Goal: Book appointment/travel/reservation

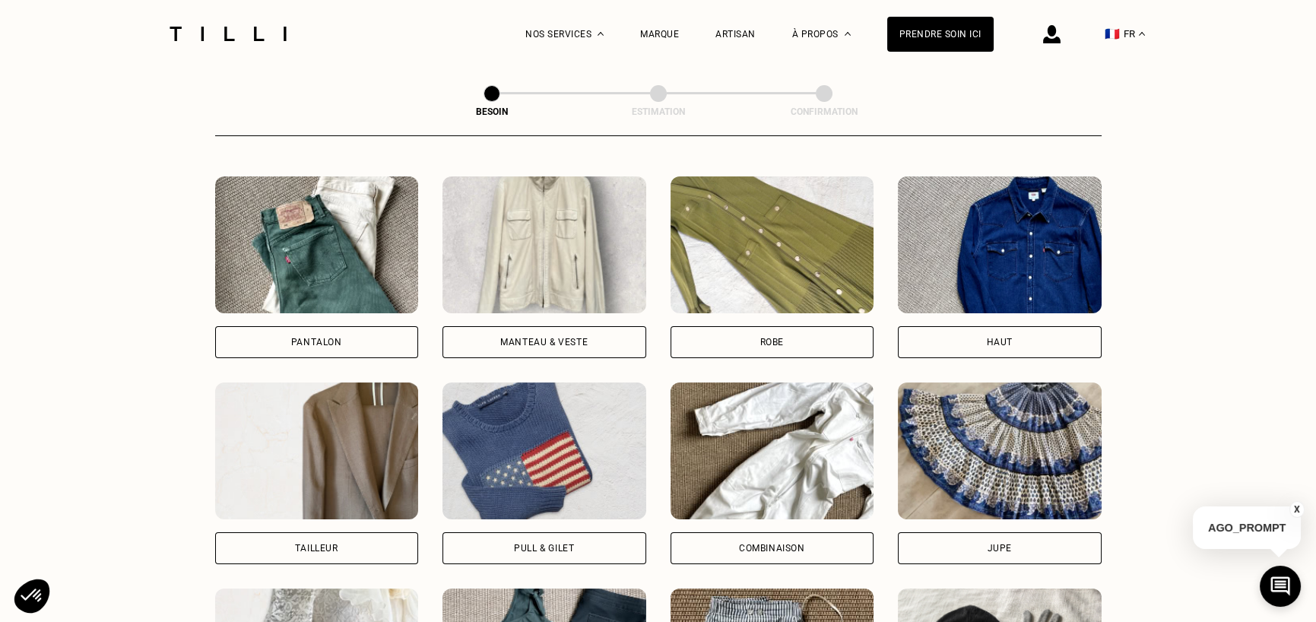
scroll to position [724, 0]
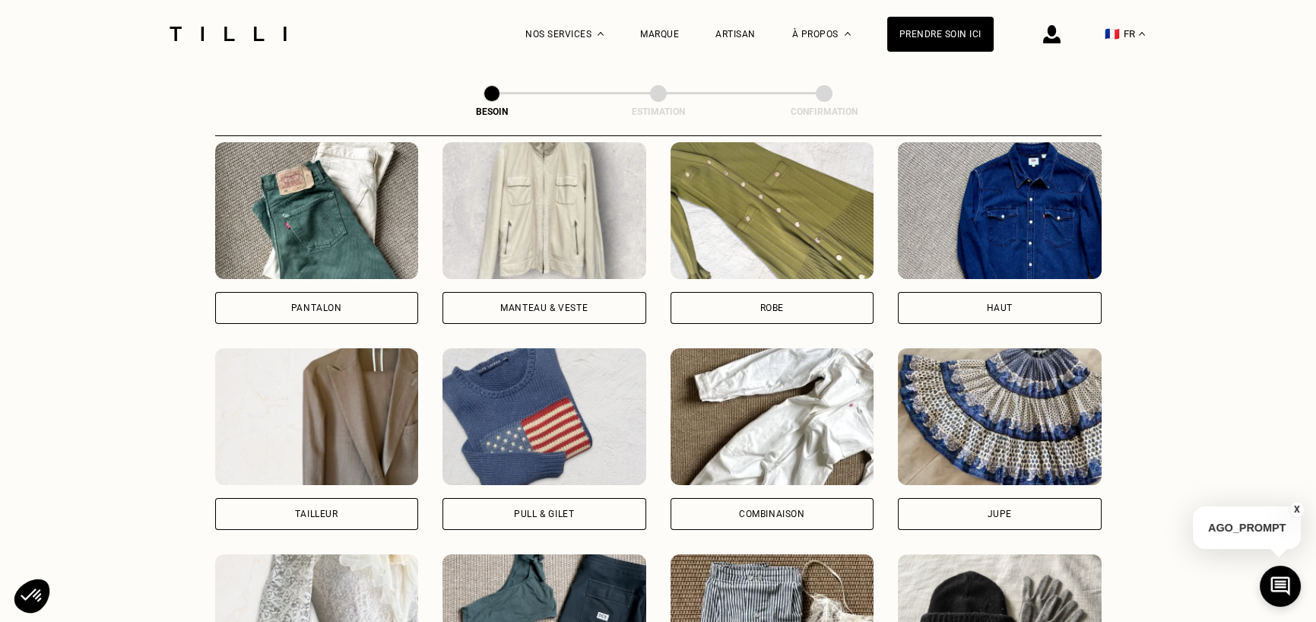
click at [357, 293] on div "Pantalon" at bounding box center [317, 308] width 204 height 32
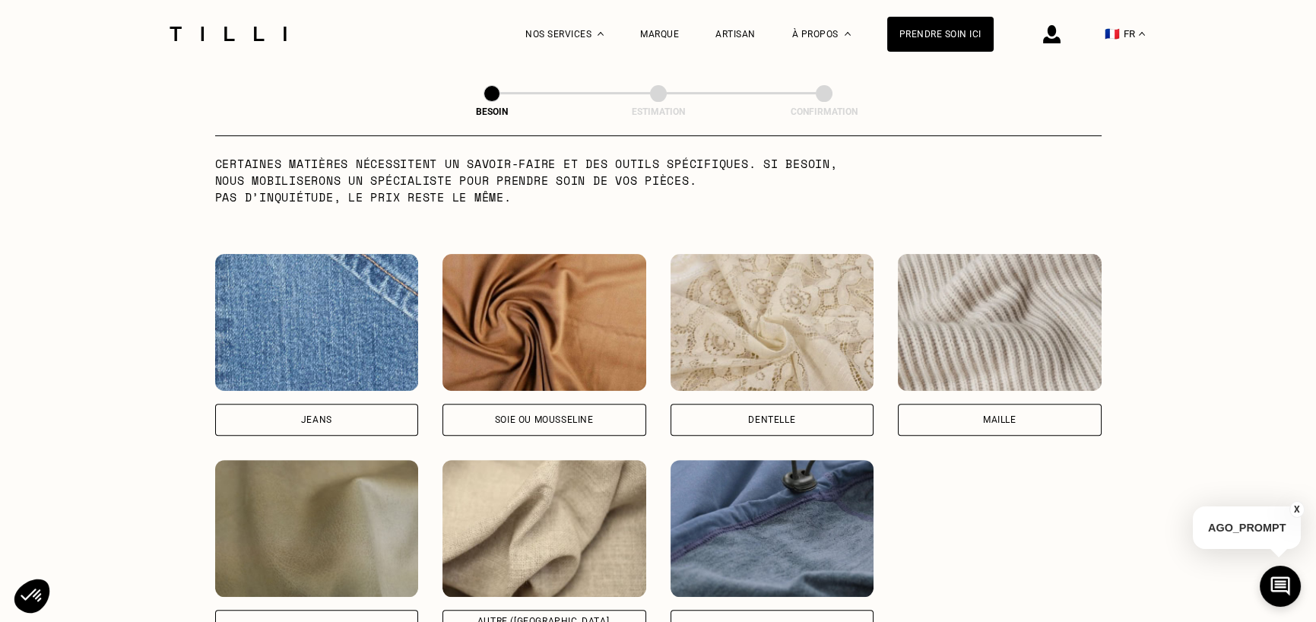
scroll to position [1551, 0]
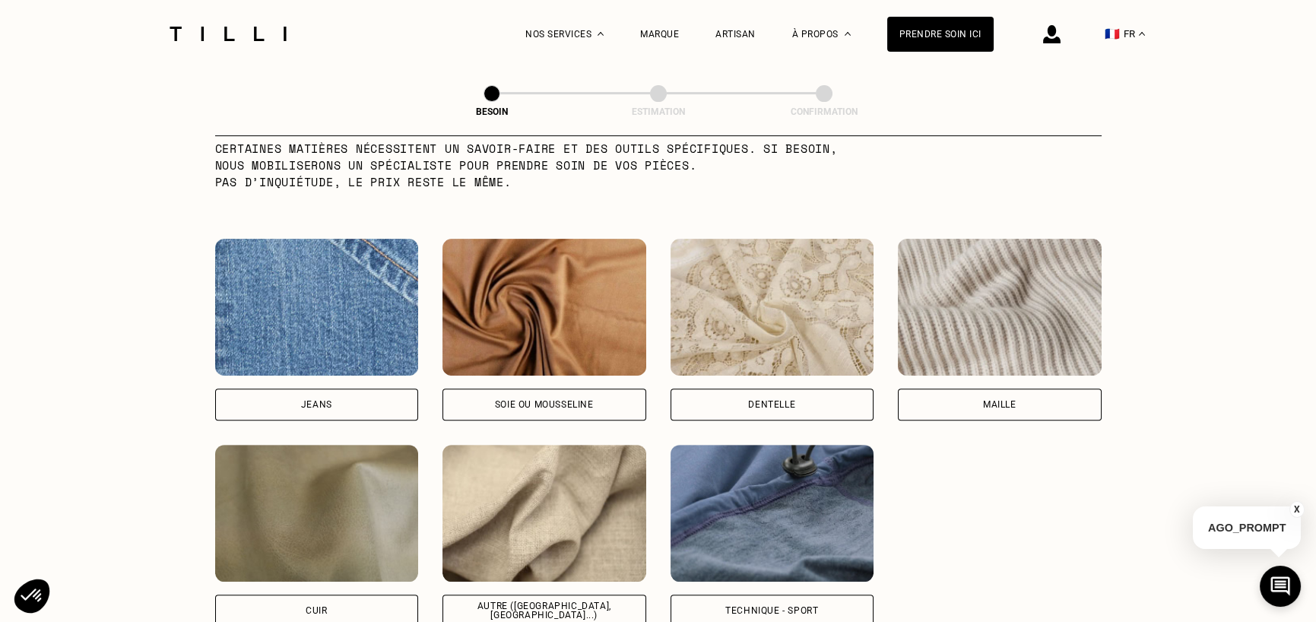
click at [351, 389] on div "Jeans" at bounding box center [317, 405] width 204 height 32
select select "FR"
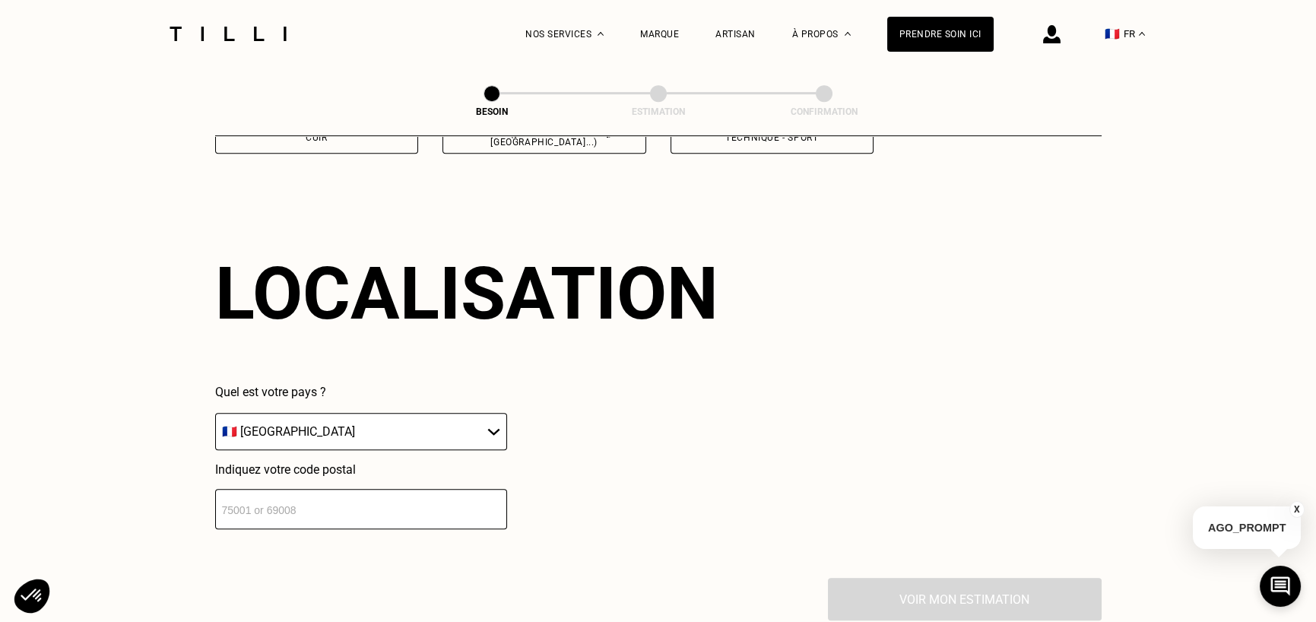
scroll to position [2042, 0]
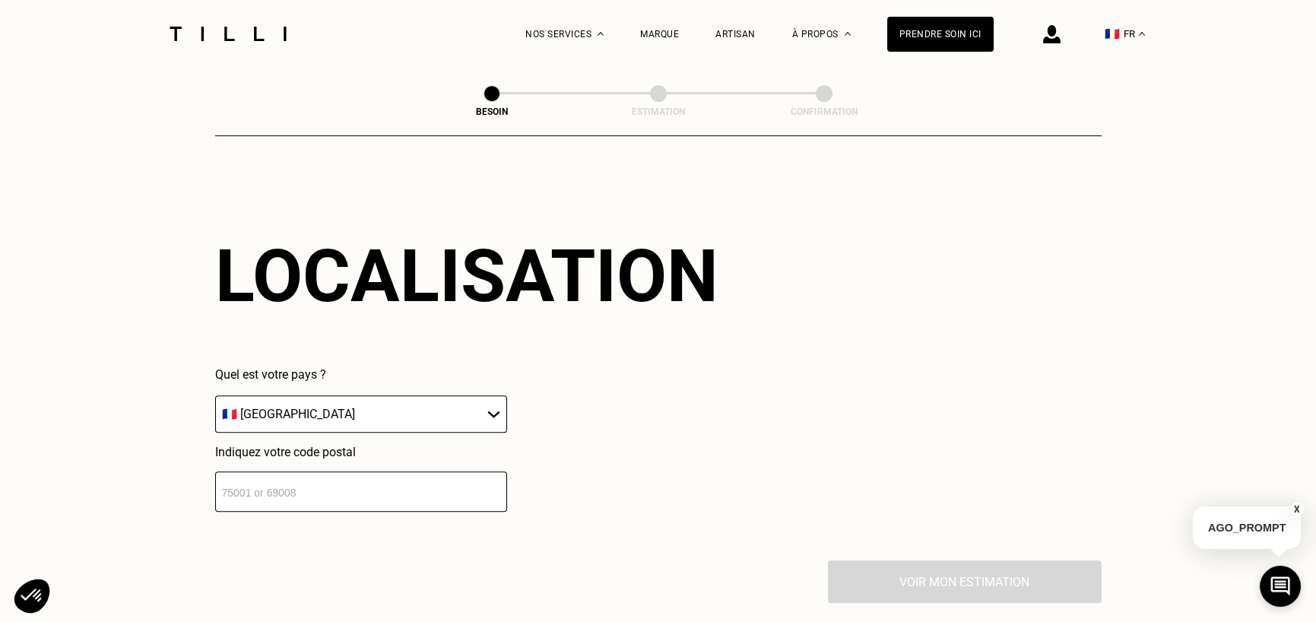
click at [355, 395] on select "🇩🇪 [GEOGRAPHIC_DATA] 🇦🇹 [GEOGRAPHIC_DATA] 🇧🇪 [GEOGRAPHIC_DATA] 🇧🇬 Bulgarie 🇨🇾 C…" at bounding box center [361, 413] width 292 height 37
click at [356, 472] on input "number" at bounding box center [361, 492] width 292 height 40
type input "33200"
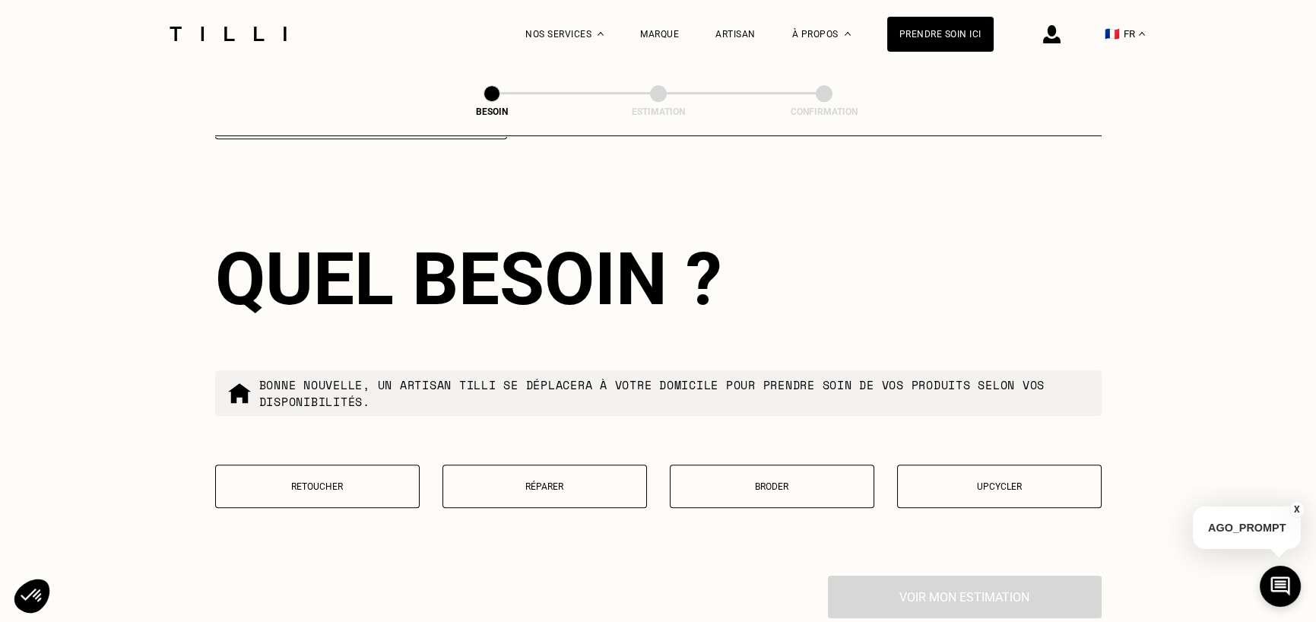
scroll to position [2420, 0]
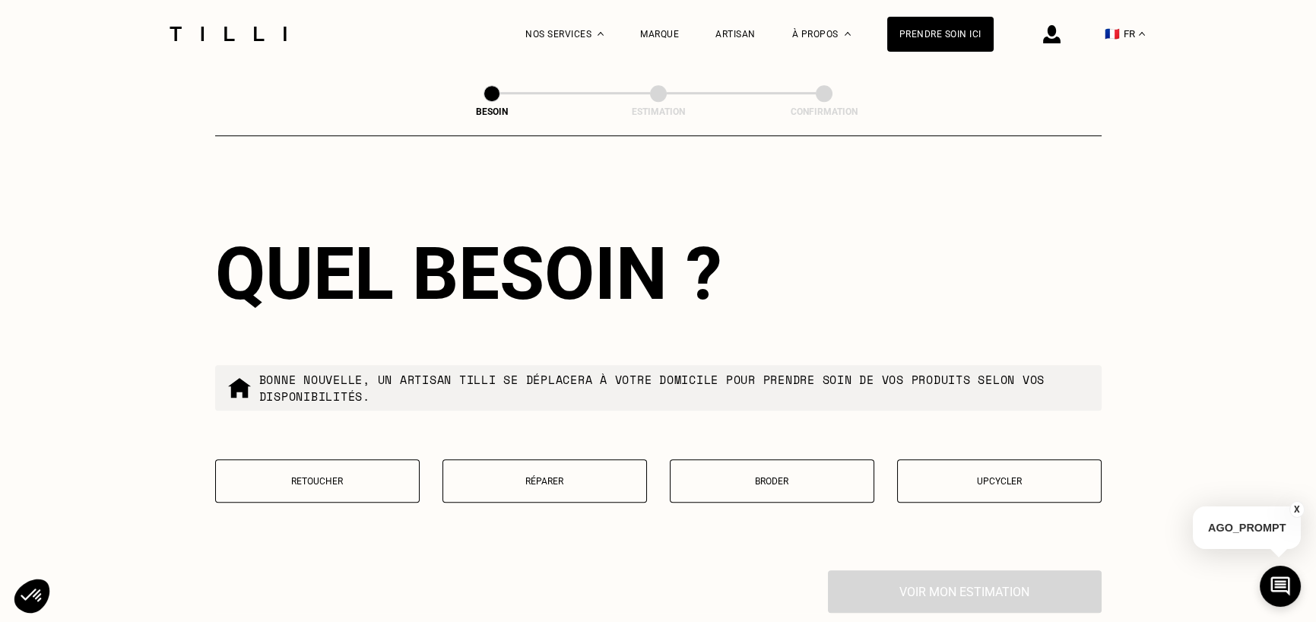
click at [389, 478] on button "Retoucher" at bounding box center [317, 480] width 205 height 43
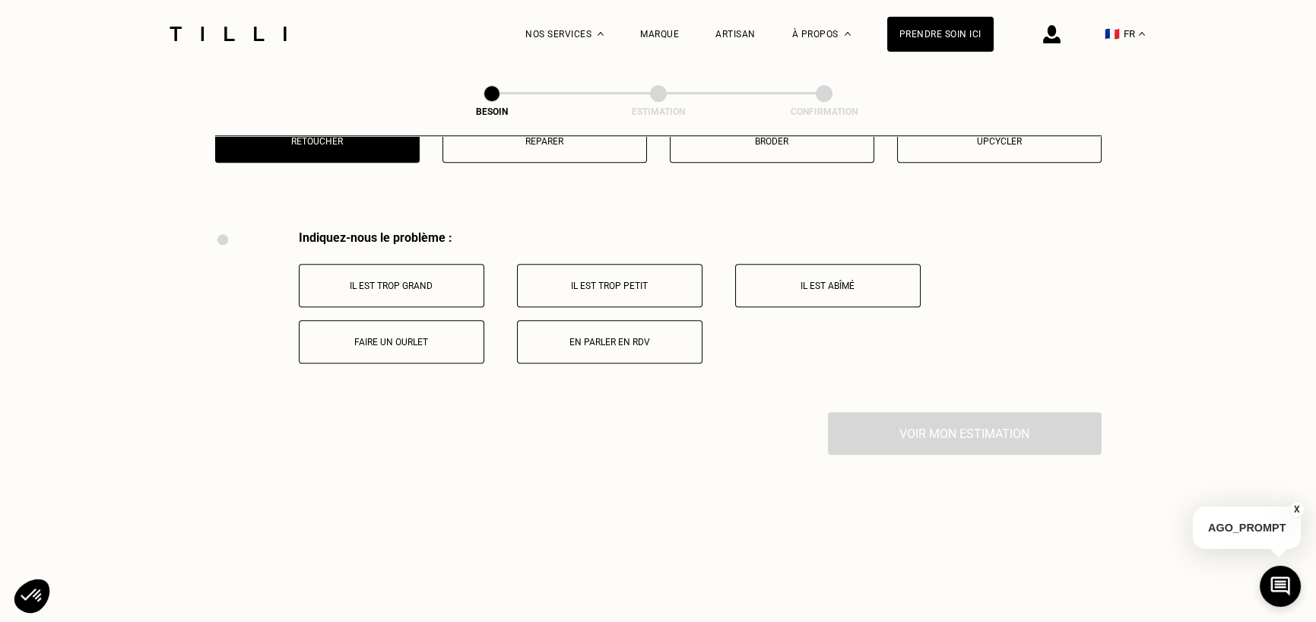
scroll to position [2744, 0]
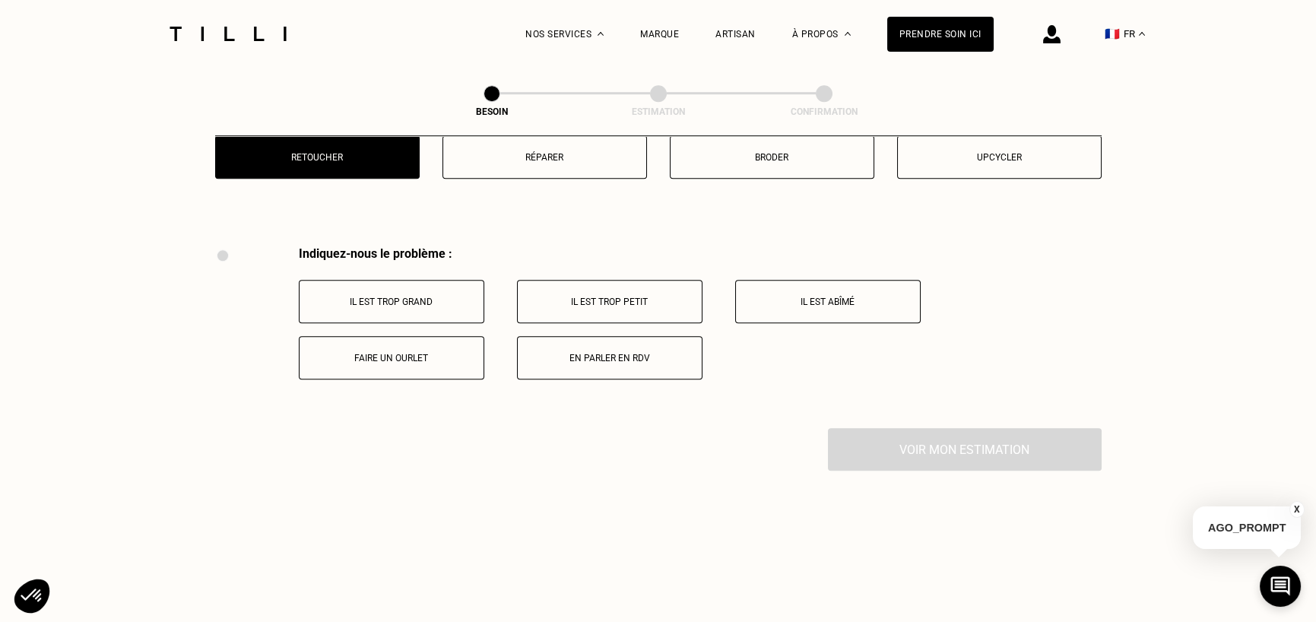
click at [414, 353] on p "Faire un ourlet" at bounding box center [391, 358] width 169 height 11
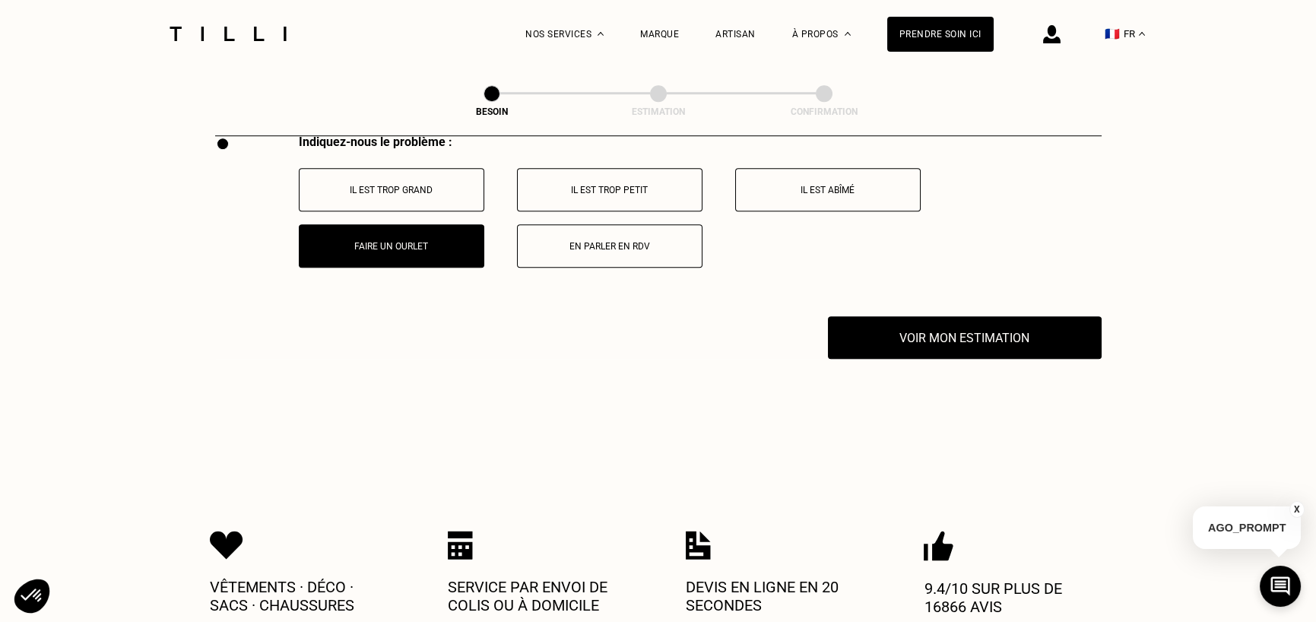
scroll to position [2839, 0]
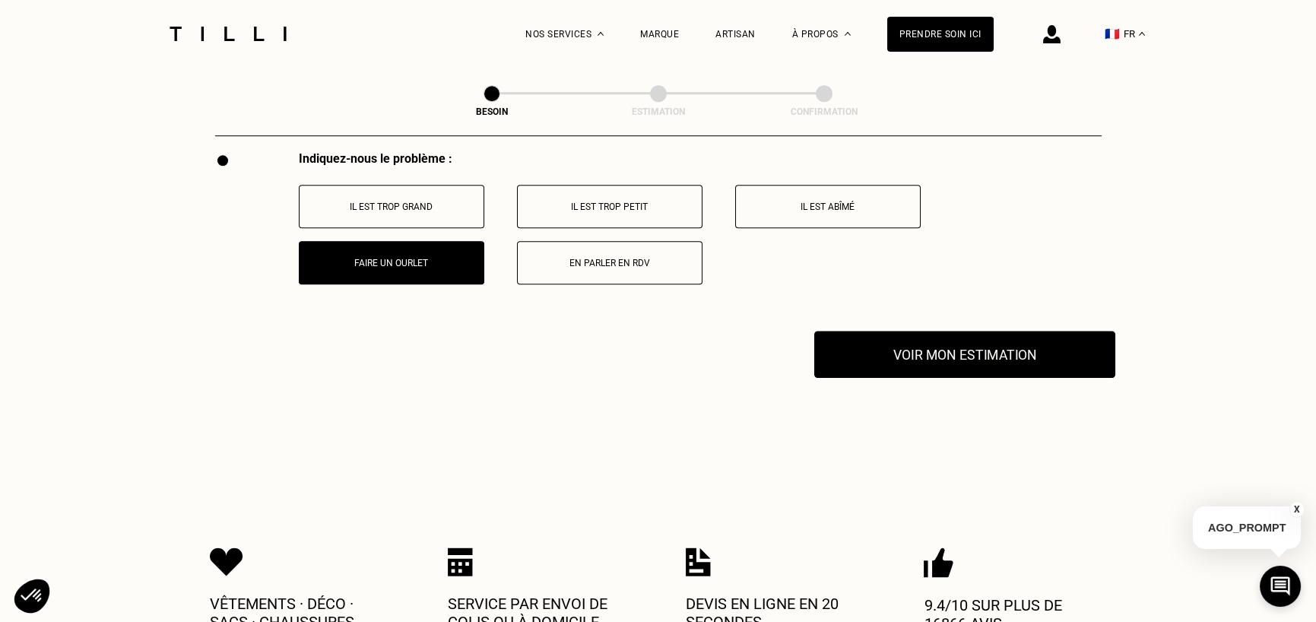
click at [994, 339] on button "Voir mon estimation" at bounding box center [964, 354] width 301 height 47
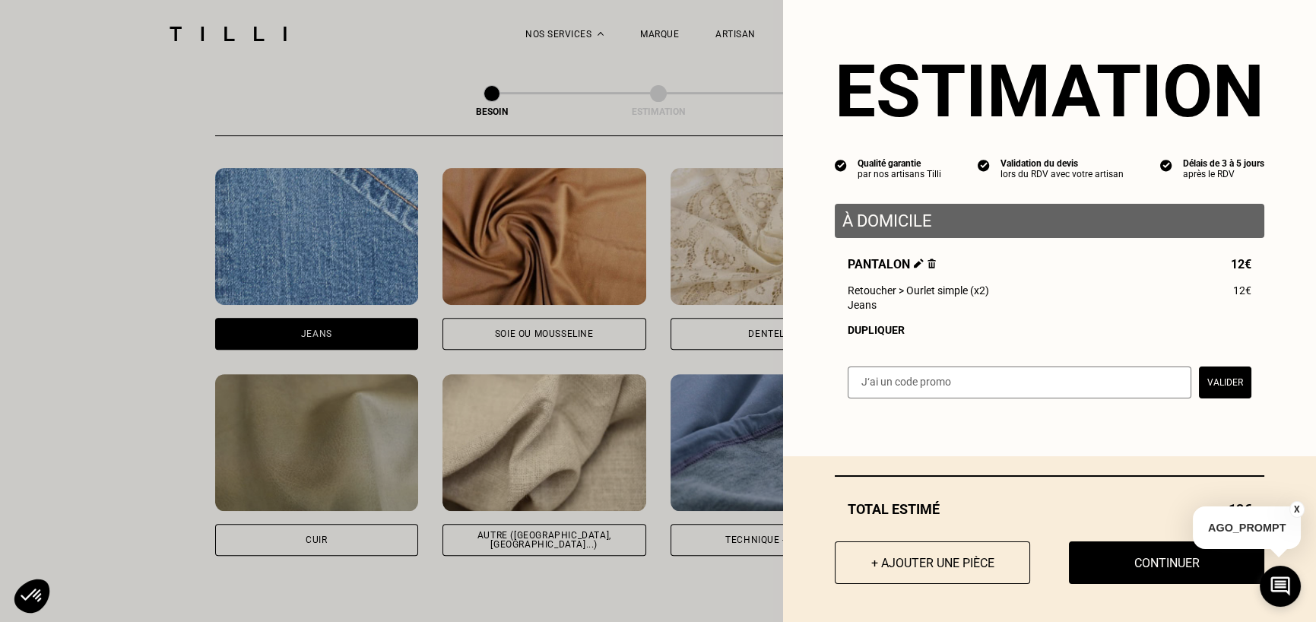
scroll to position [1166, 0]
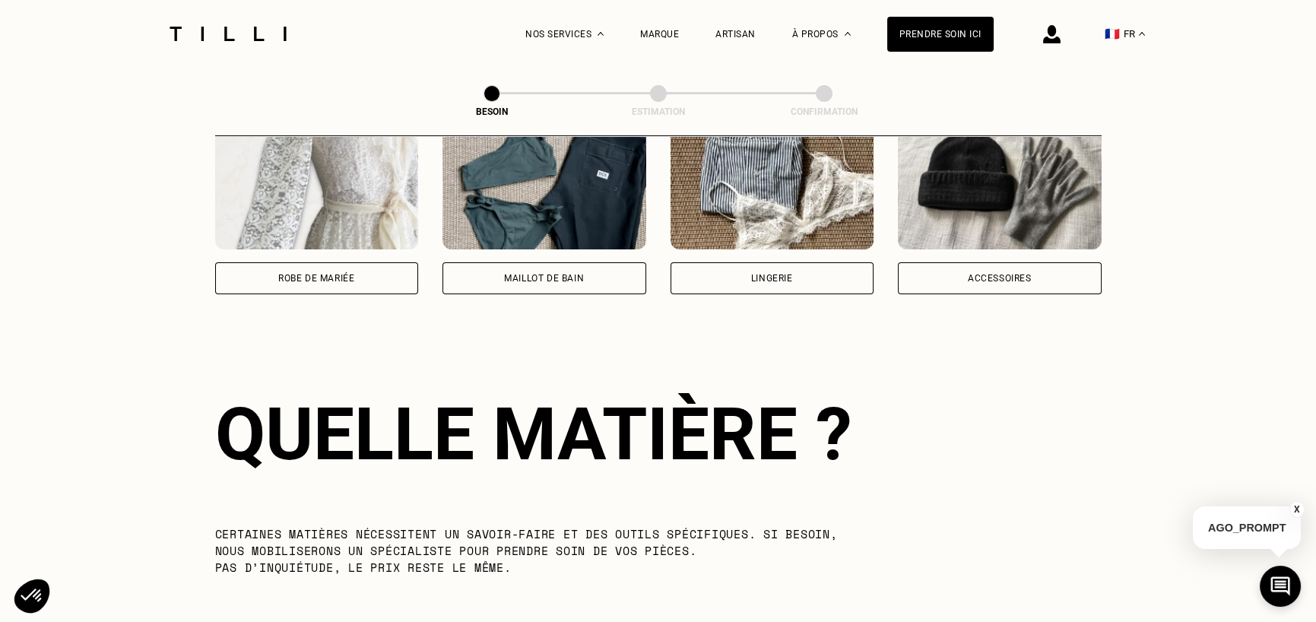
click at [1061, 44] on div at bounding box center [1051, 34] width 17 height 68
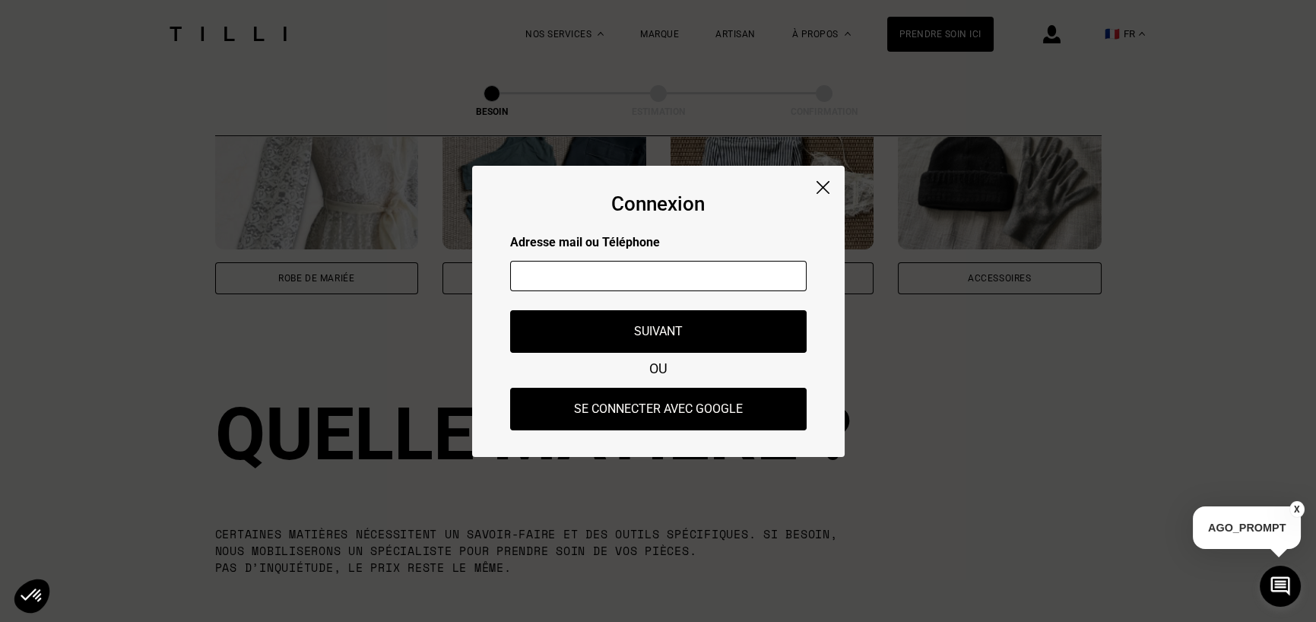
click at [644, 280] on input "text" at bounding box center [658, 276] width 297 height 30
type input "[EMAIL_ADDRESS][DOMAIN_NAME]"
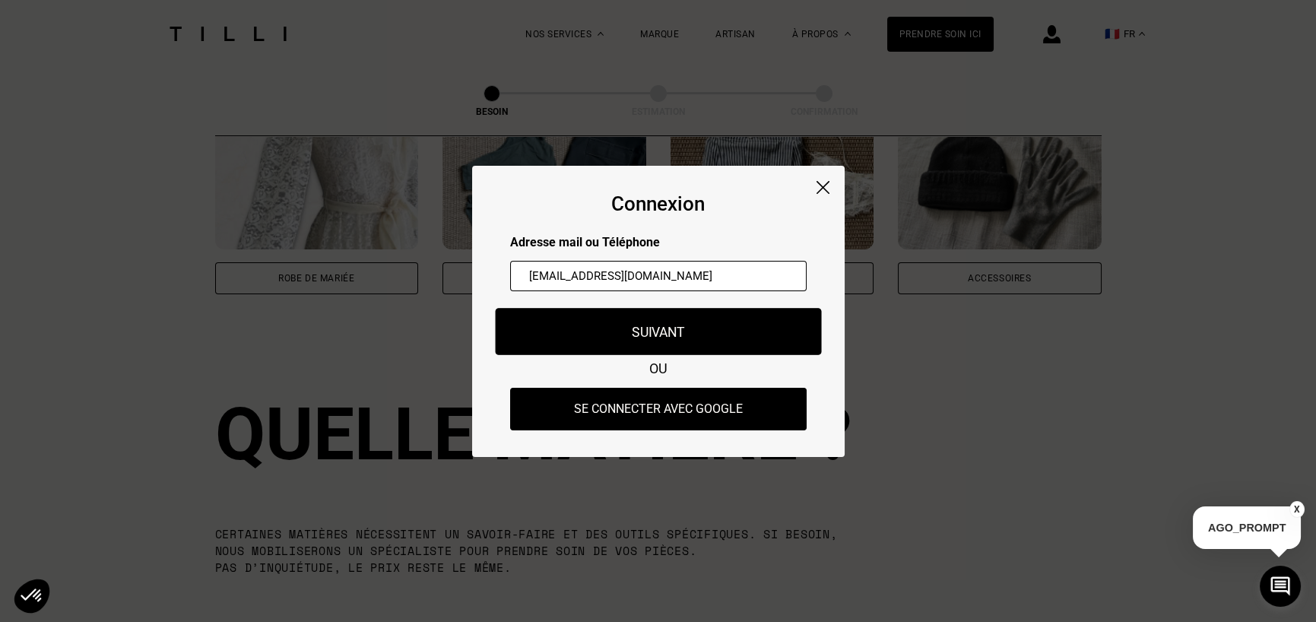
click at [639, 319] on button "Suivant" at bounding box center [658, 331] width 326 height 47
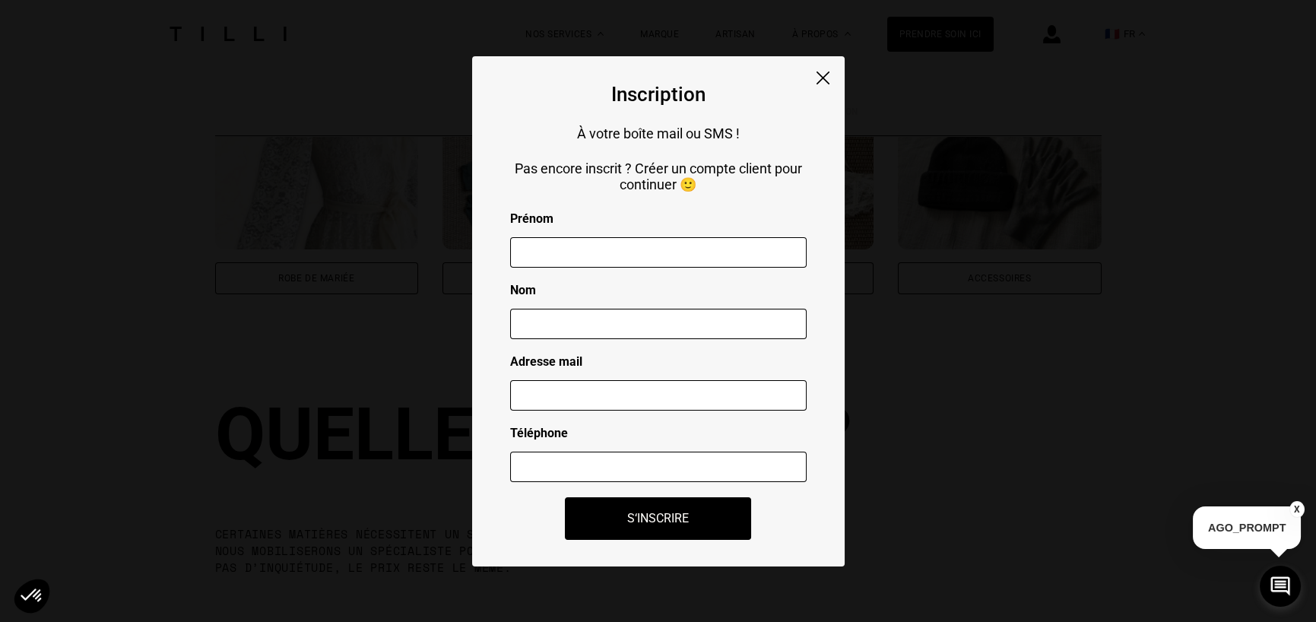
click at [623, 254] on input "text" at bounding box center [658, 252] width 297 height 30
type input "Chloé"
type input "Larrue"
type input "[EMAIL_ADDRESS][DOMAIN_NAME]"
type input "0660076362"
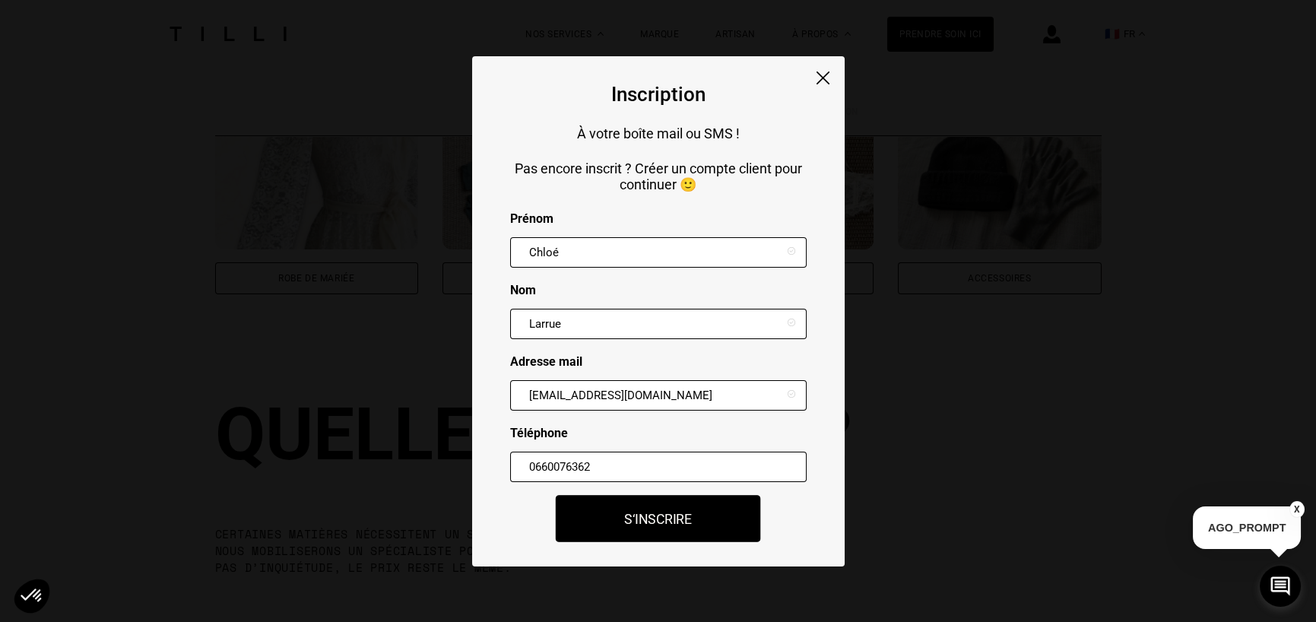
click at [660, 519] on button "S‘inscrire" at bounding box center [658, 518] width 205 height 47
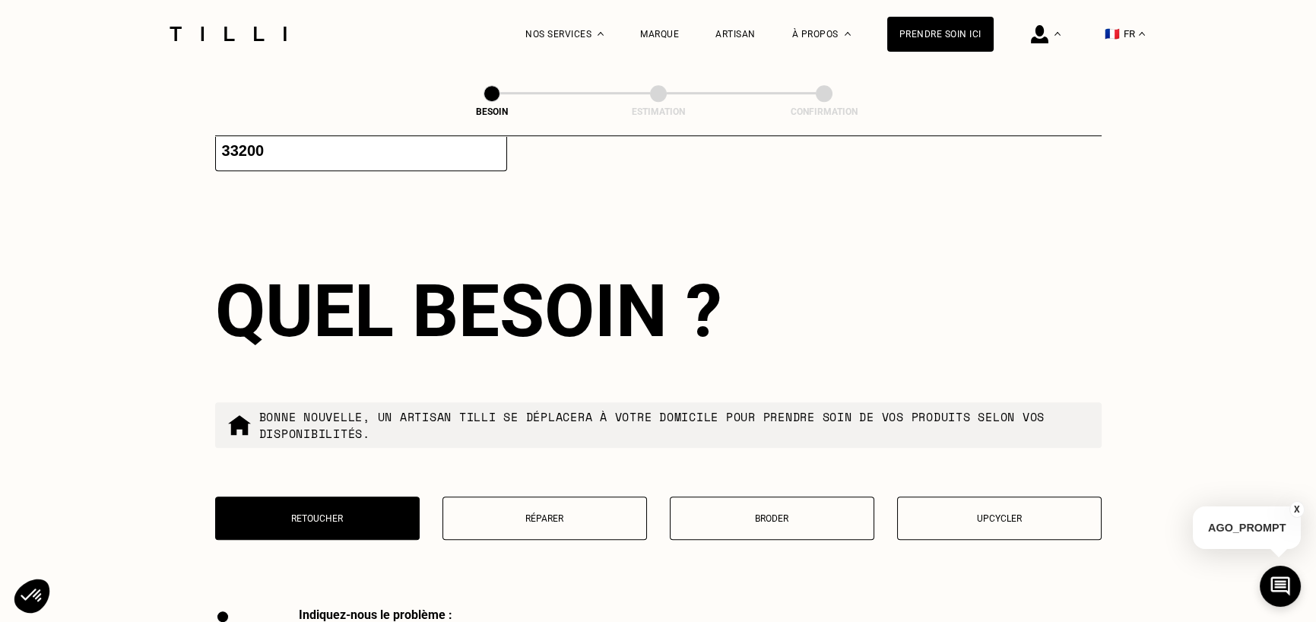
scroll to position [2611, 0]
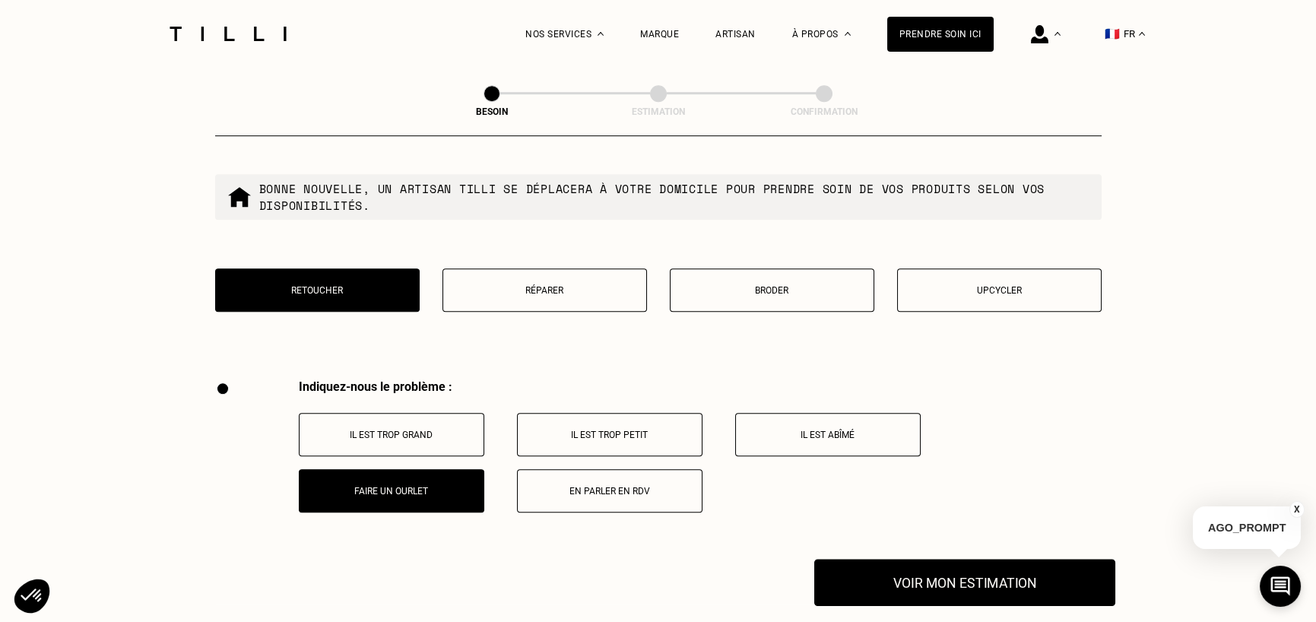
click at [958, 567] on button "Voir mon estimation" at bounding box center [964, 582] width 301 height 47
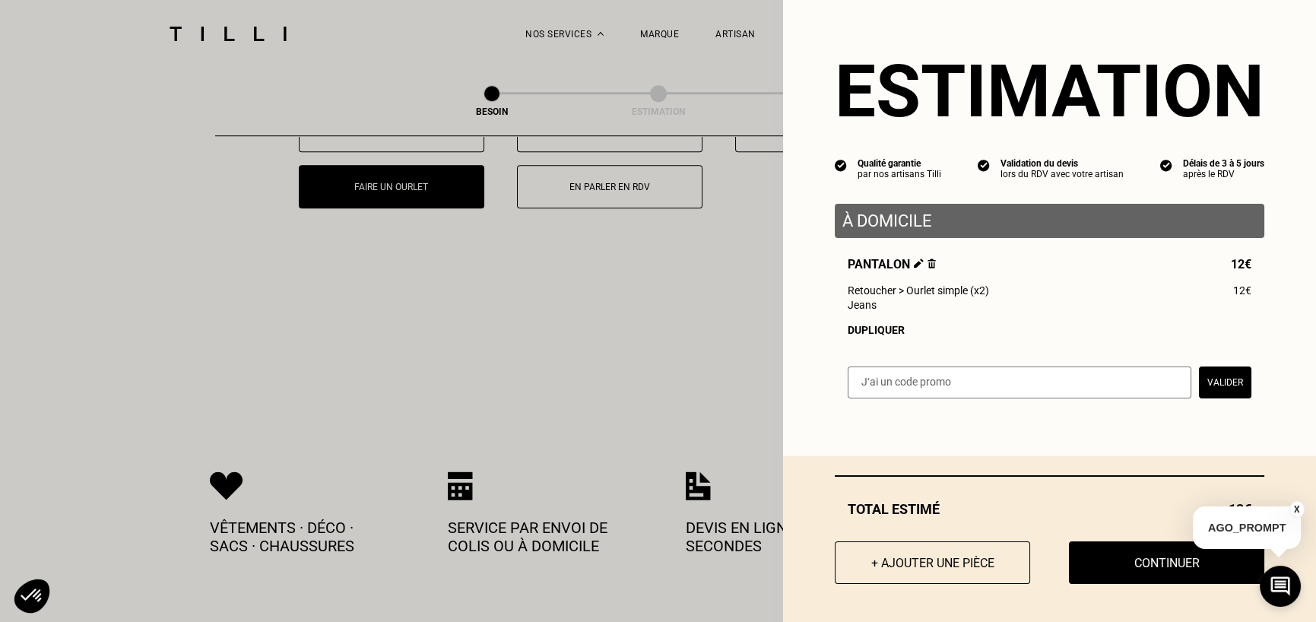
scroll to position [3067, 0]
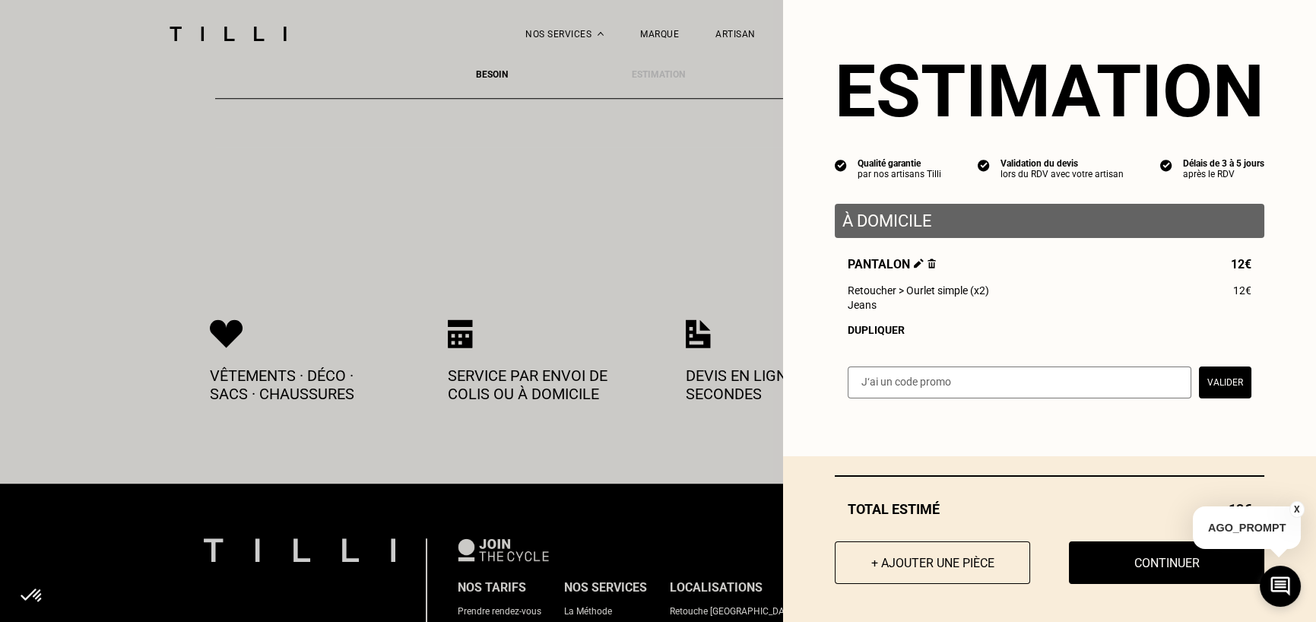
click at [1294, 505] on button "X" at bounding box center [1297, 509] width 15 height 17
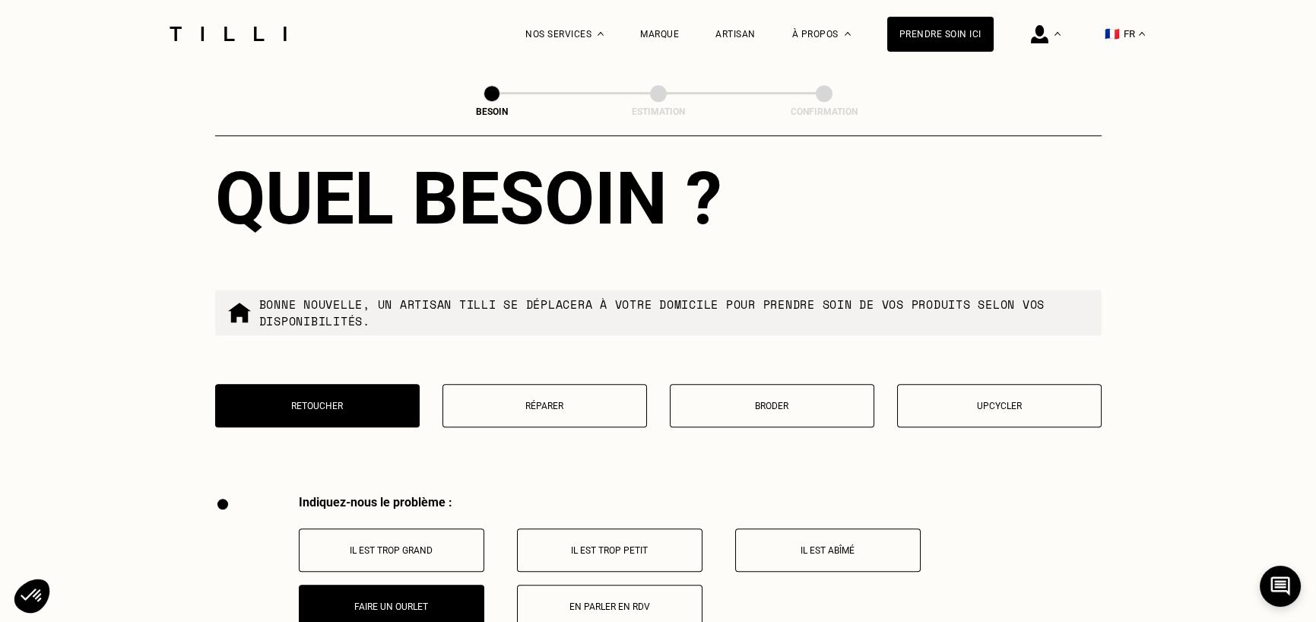
scroll to position [2687, 0]
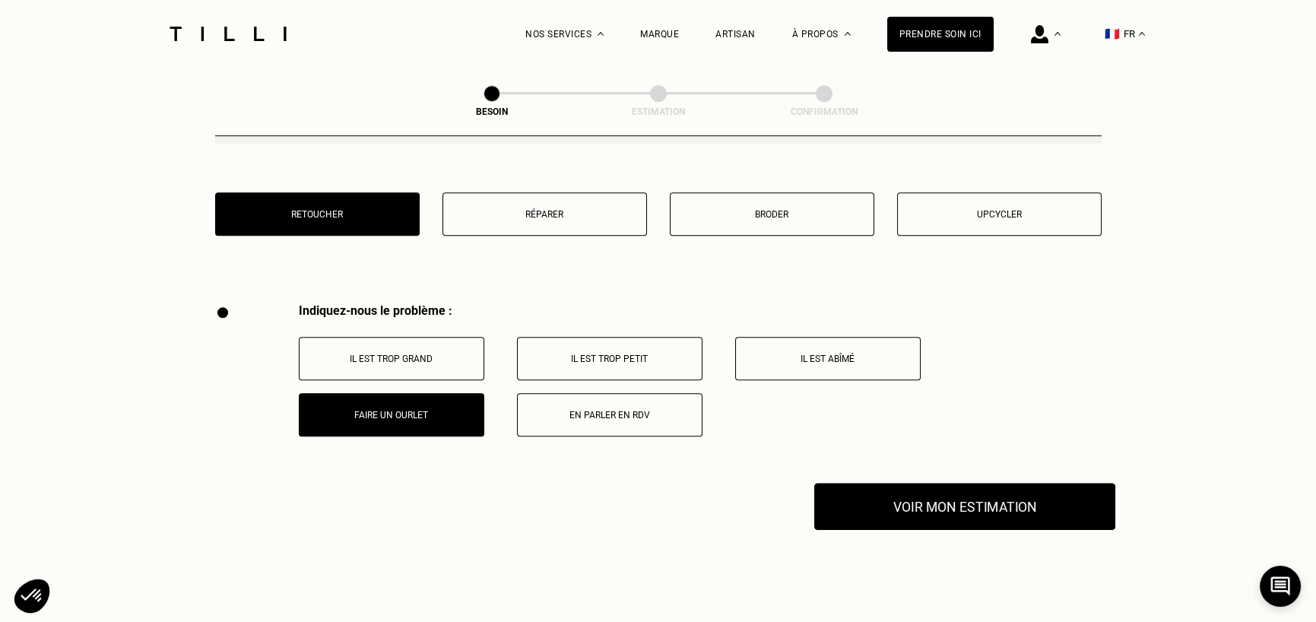
click at [1066, 496] on button "Voir mon estimation" at bounding box center [964, 506] width 301 height 47
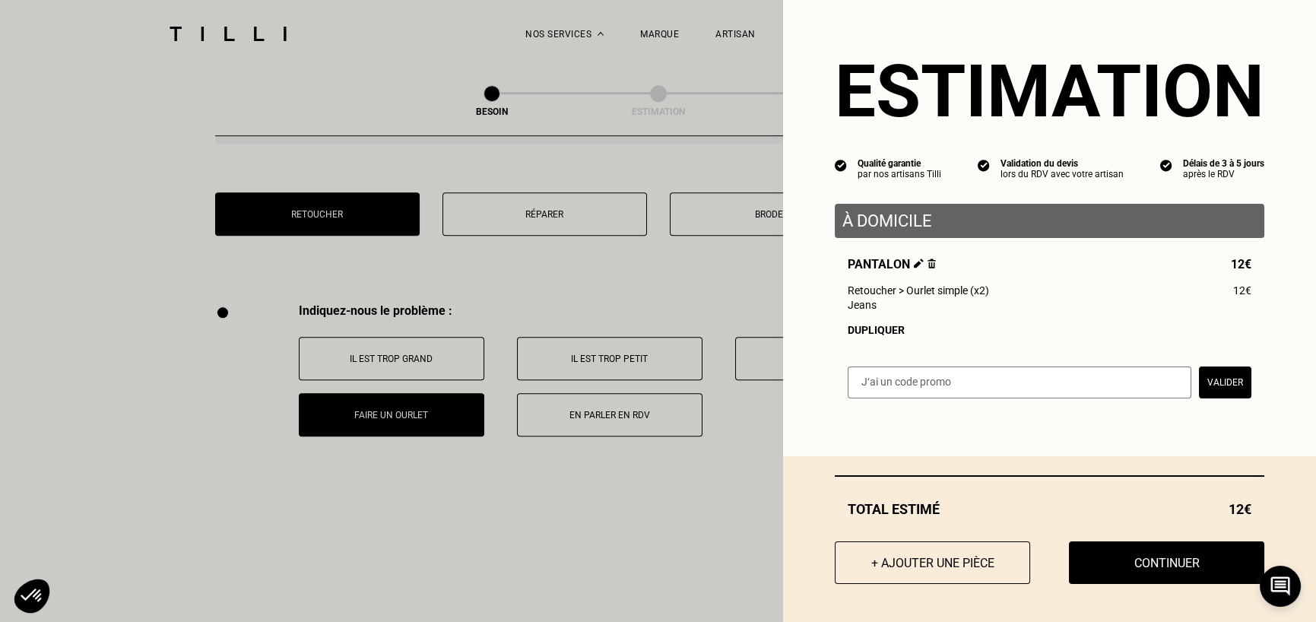
click at [974, 213] on p "À domicile" at bounding box center [1050, 220] width 414 height 19
click at [891, 222] on p "À domicile" at bounding box center [1050, 220] width 414 height 19
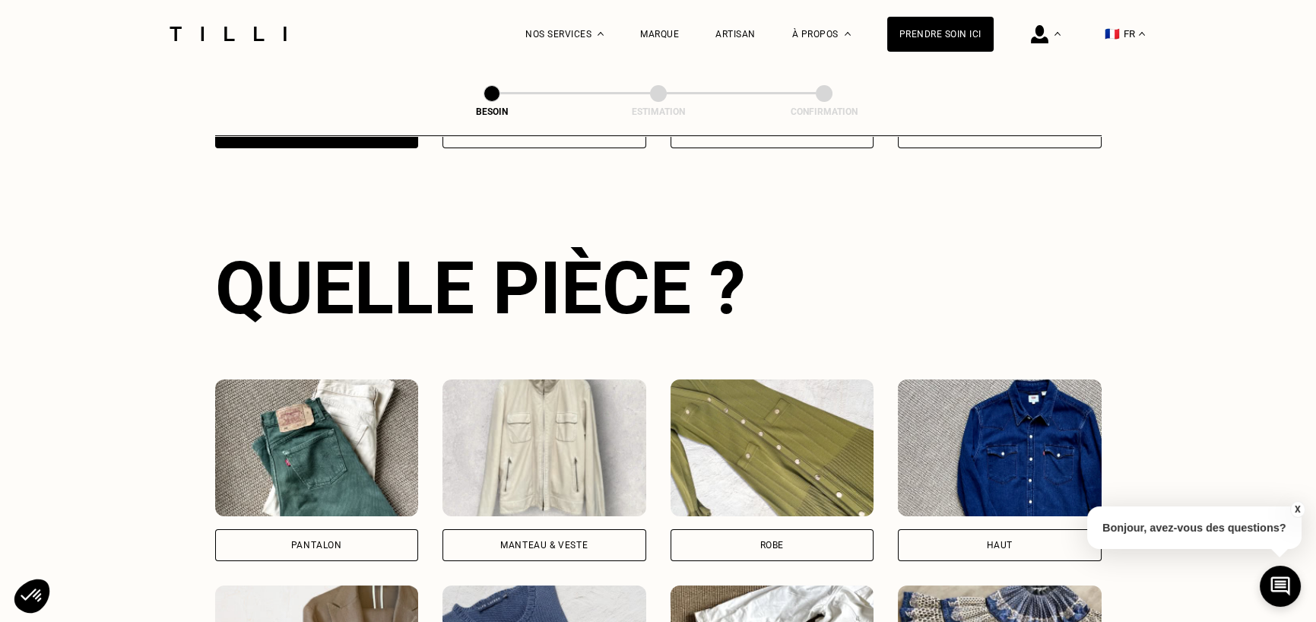
scroll to position [496, 0]
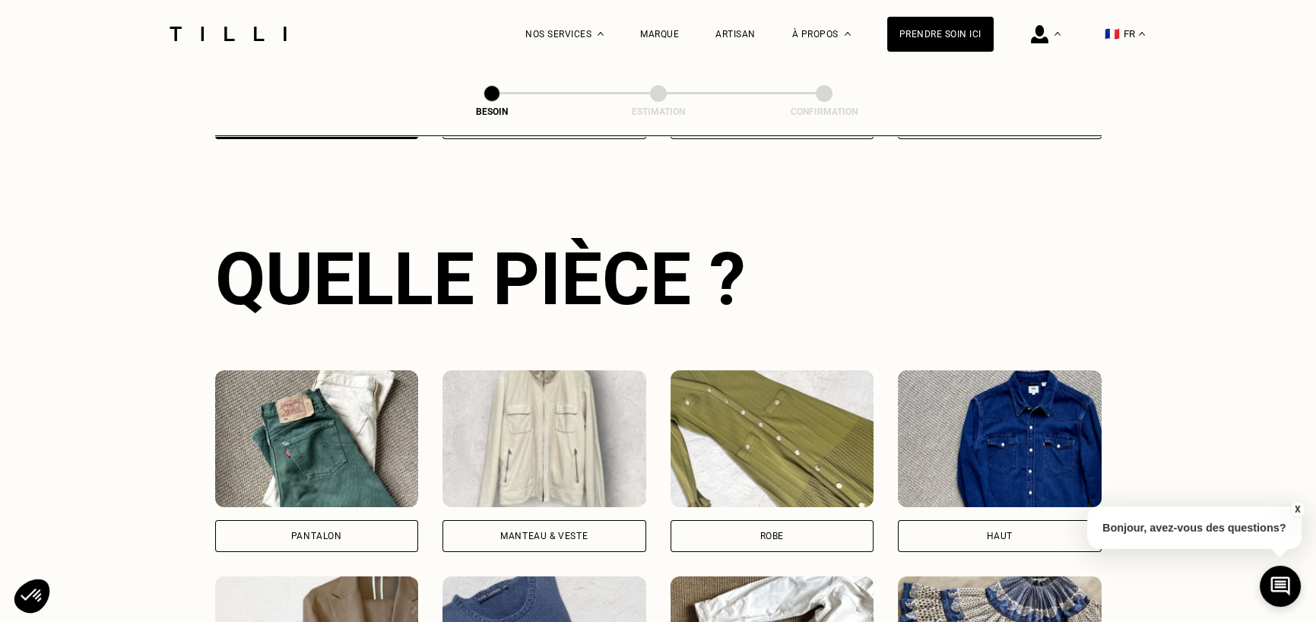
click at [307, 528] on div "Pantalon" at bounding box center [317, 536] width 204 height 32
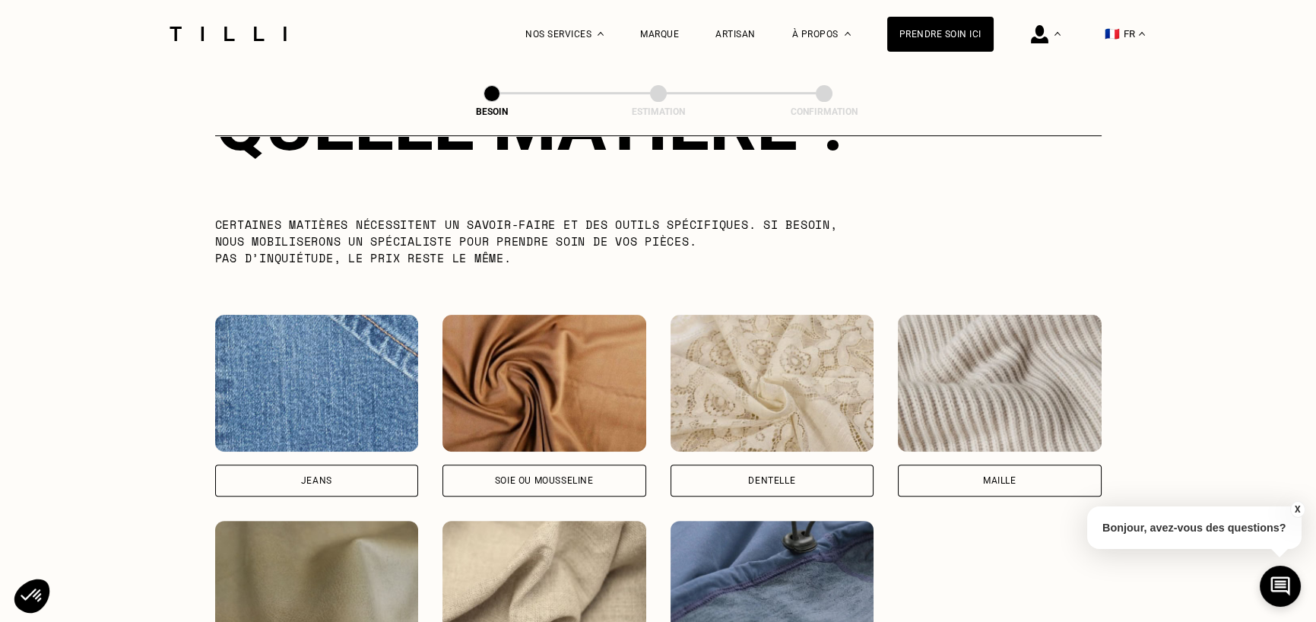
click at [311, 465] on div "Jeans" at bounding box center [317, 481] width 204 height 32
select select "FR"
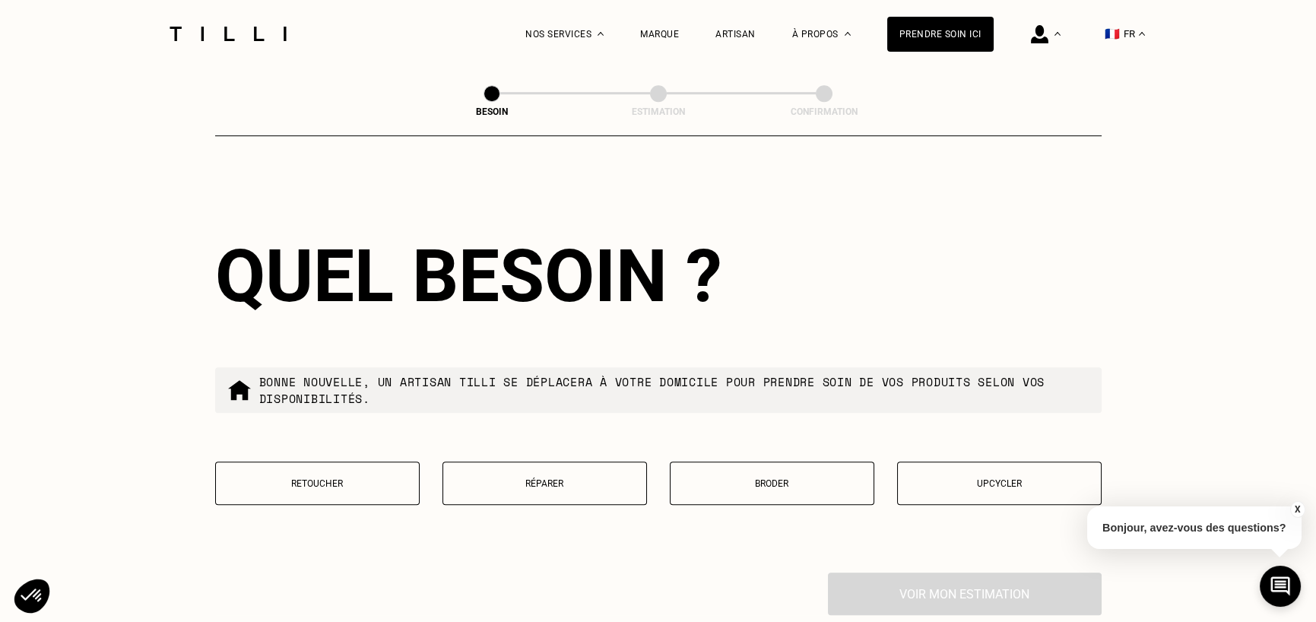
scroll to position [2422, 0]
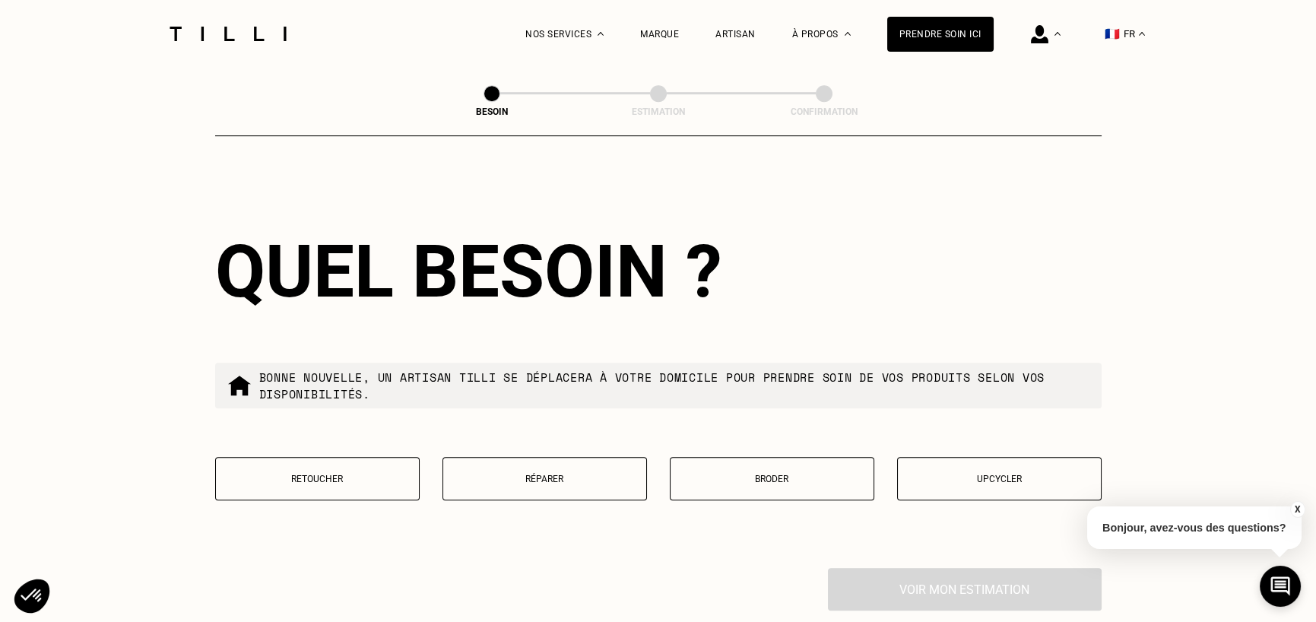
click at [372, 474] on p "Retoucher" at bounding box center [318, 479] width 188 height 11
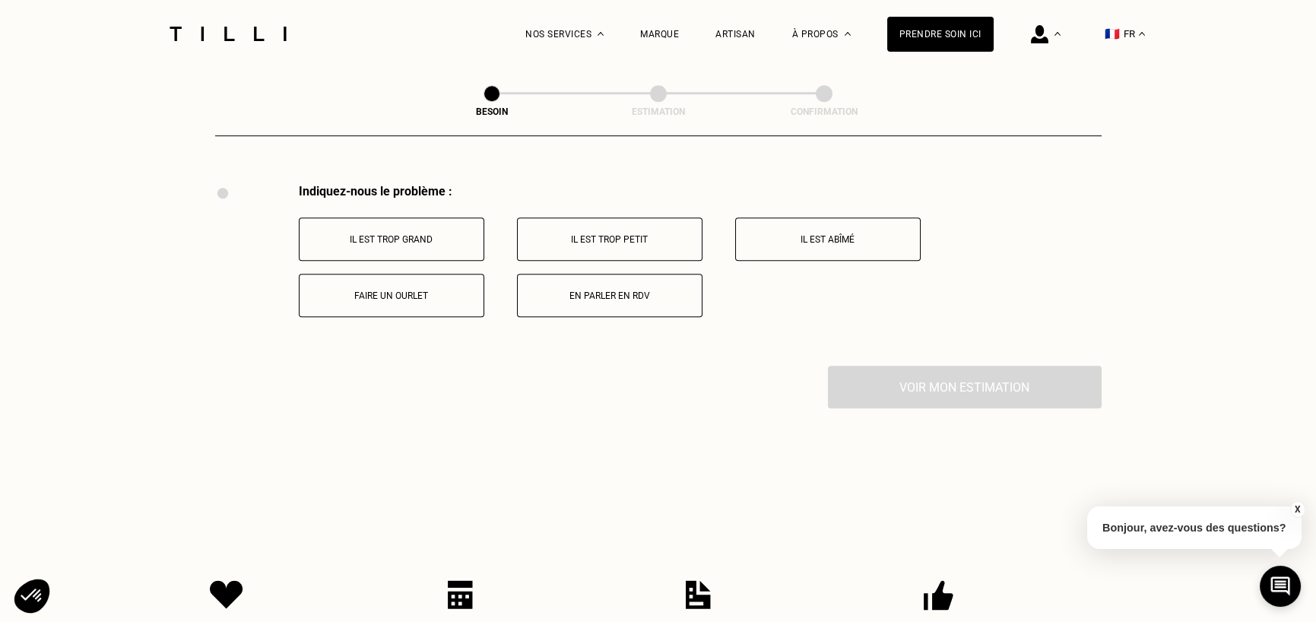
scroll to position [2809, 0]
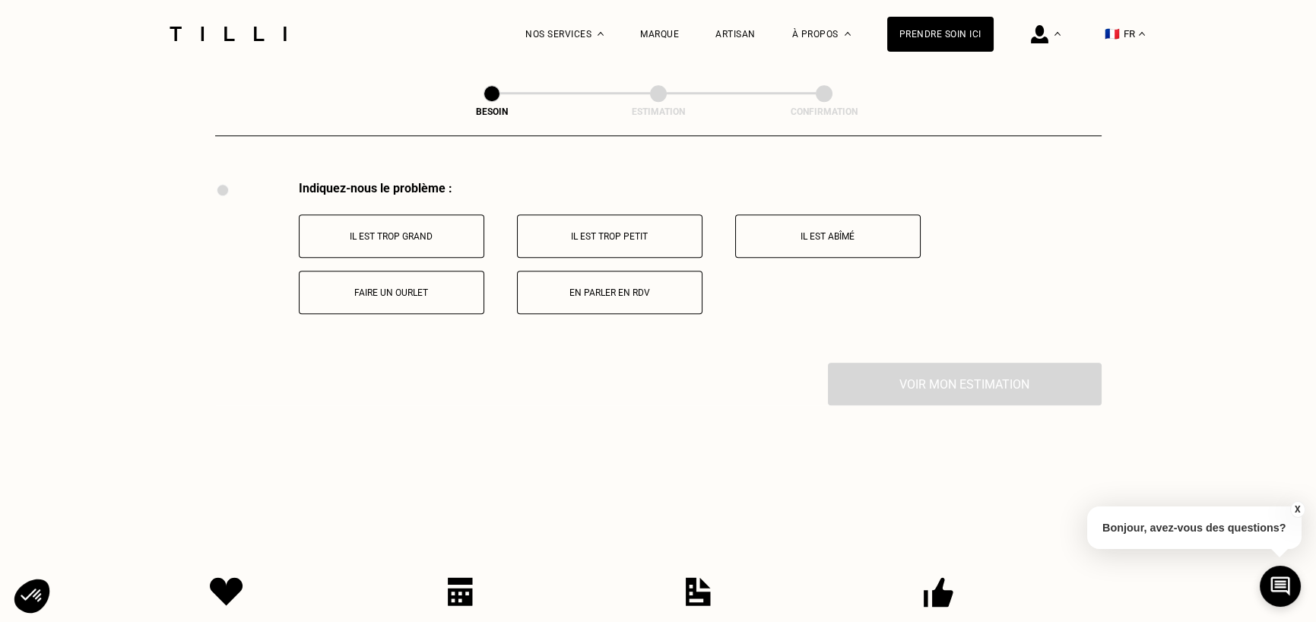
click at [421, 288] on button "Faire un ourlet" at bounding box center [392, 292] width 186 height 43
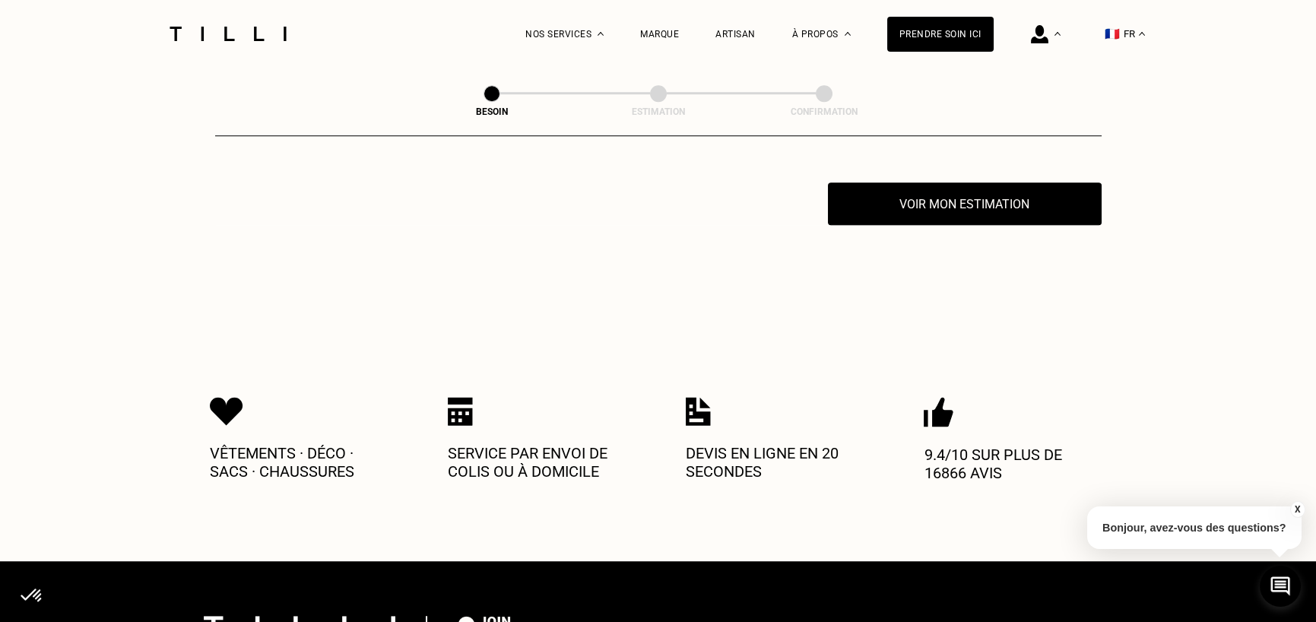
scroll to position [2991, 0]
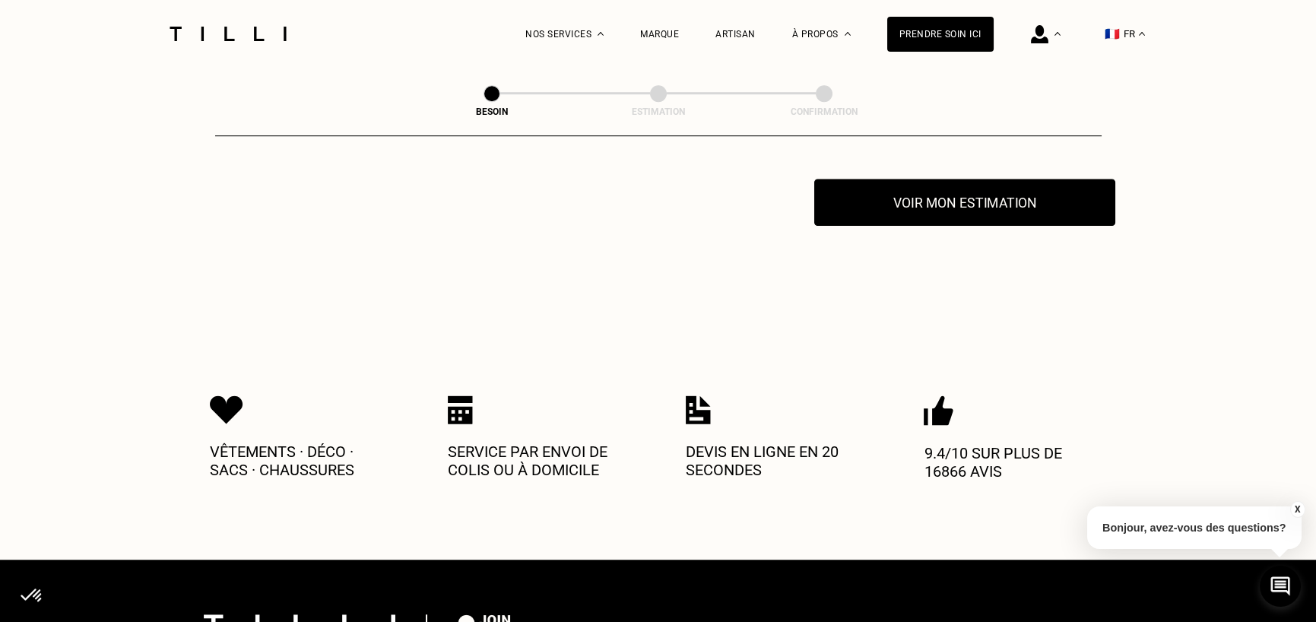
click at [935, 183] on button "Voir mon estimation" at bounding box center [964, 202] width 301 height 47
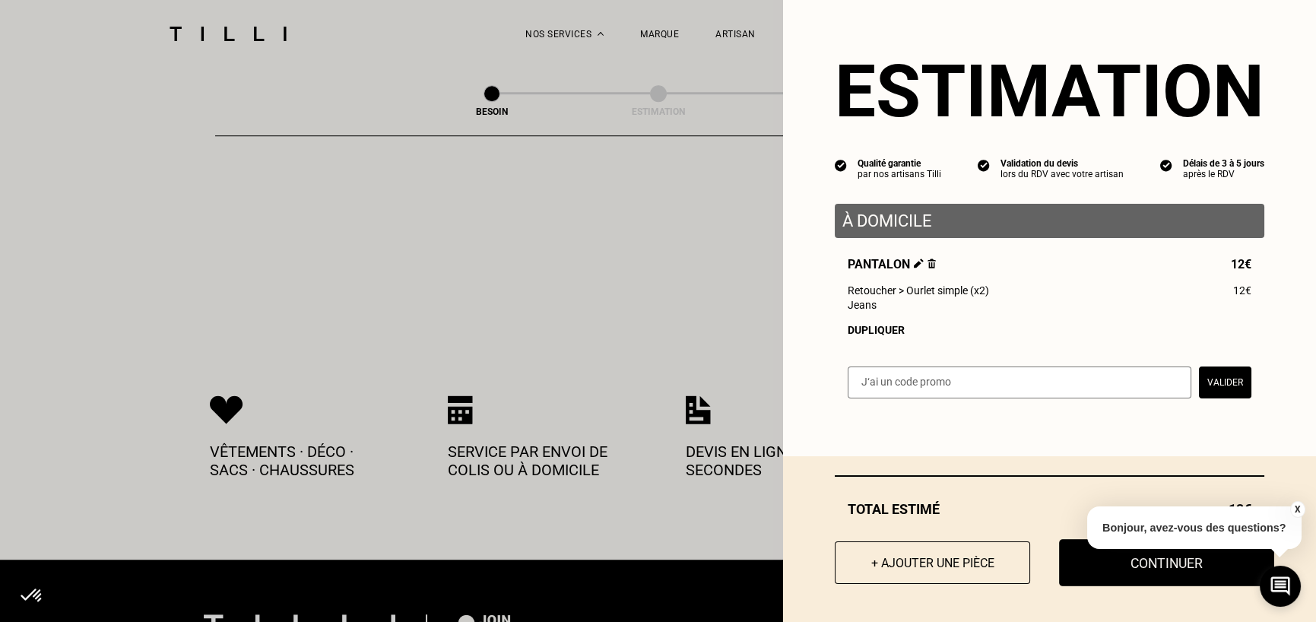
click at [1080, 568] on button "Continuer" at bounding box center [1166, 562] width 215 height 47
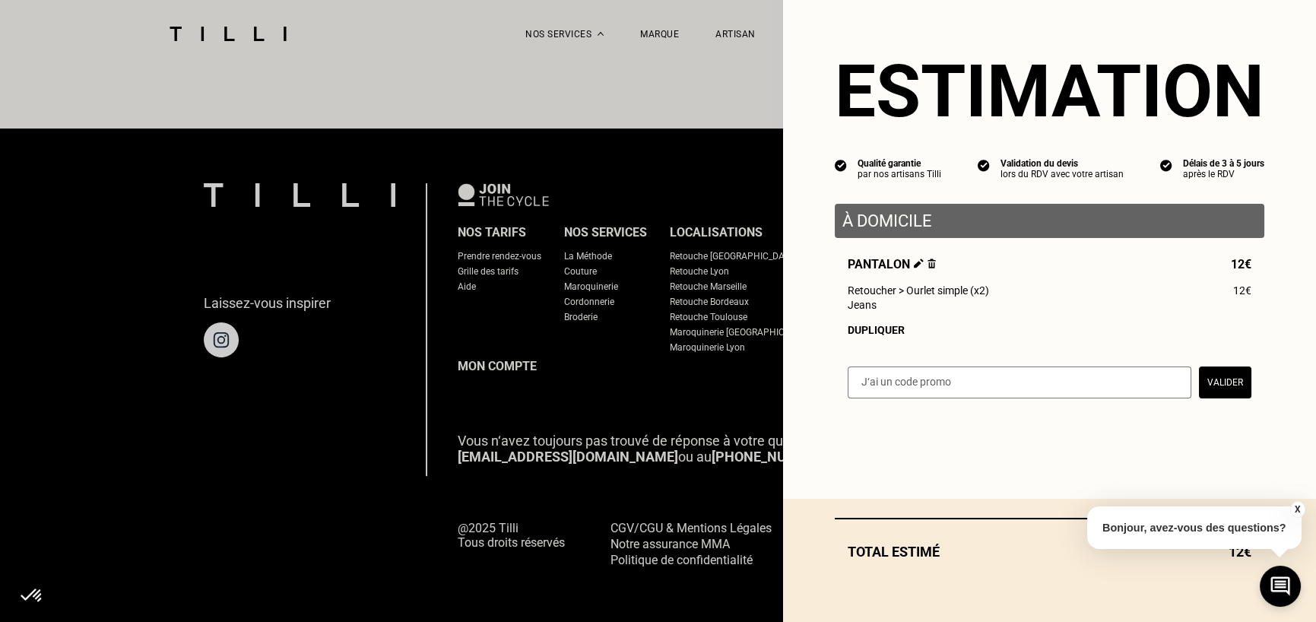
scroll to position [918, 0]
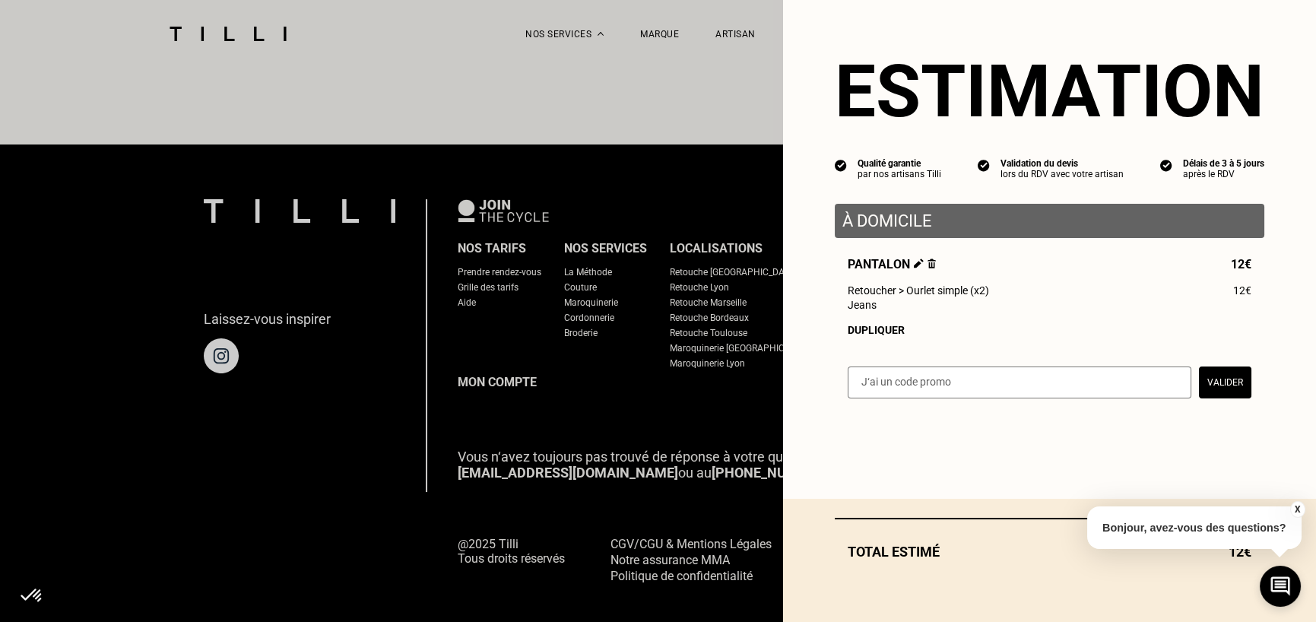
select select "FR"
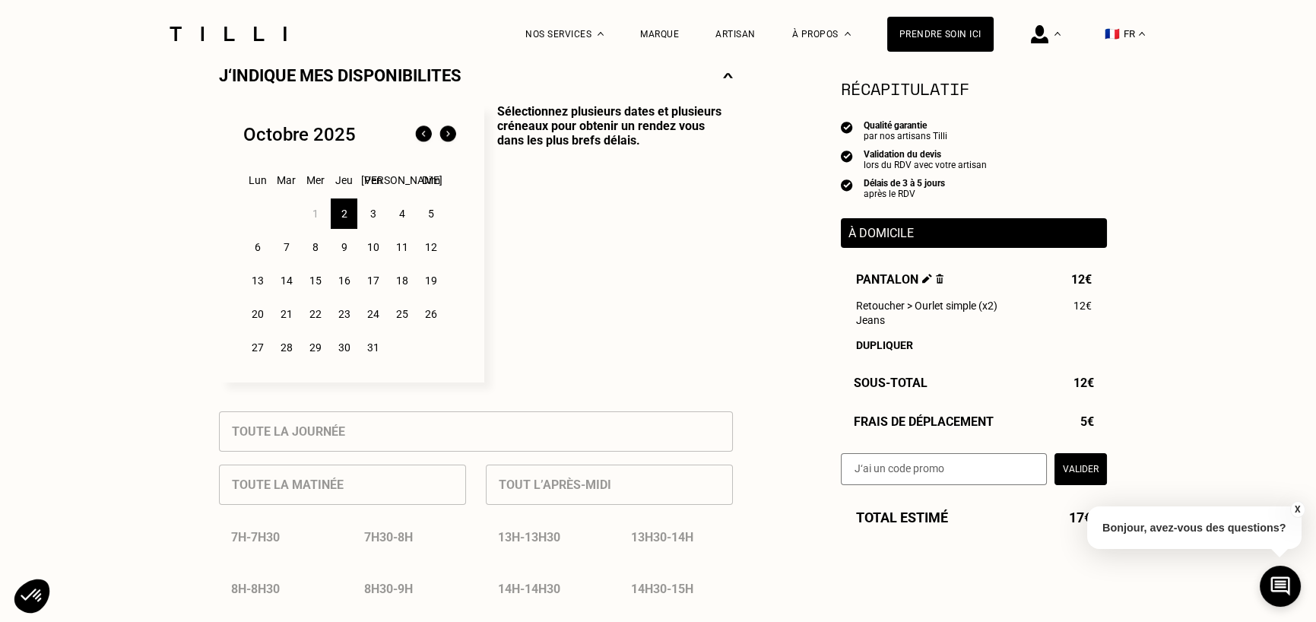
scroll to position [380, 0]
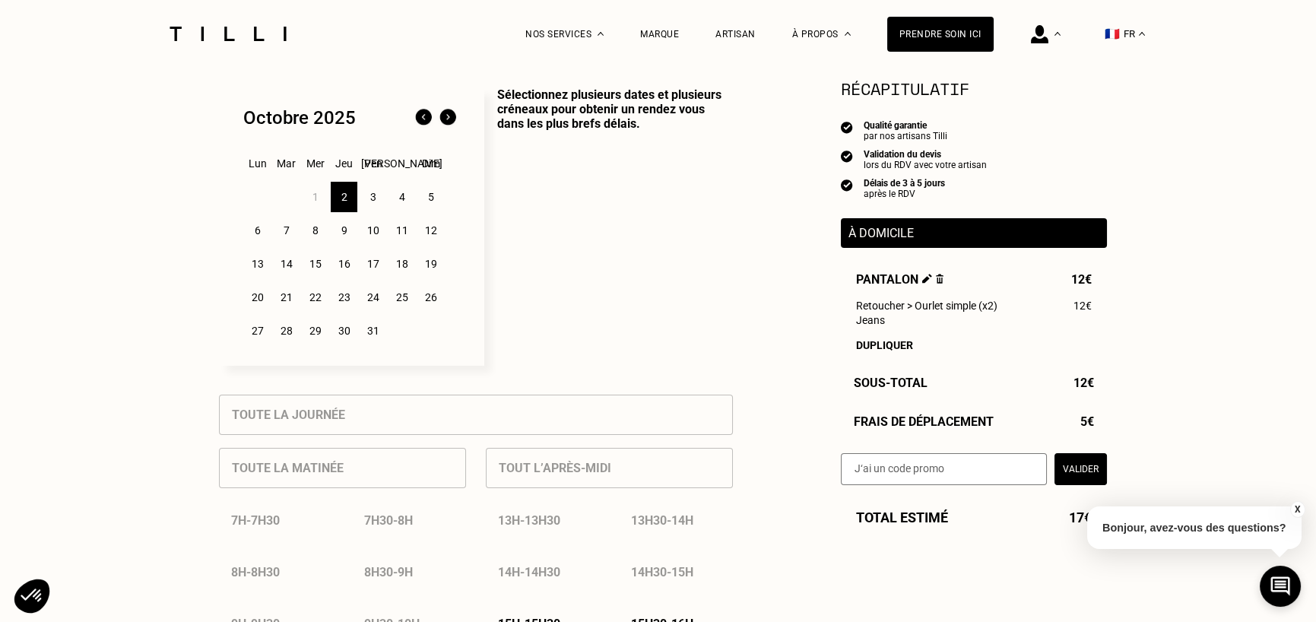
click at [402, 199] on div "4" at bounding box center [402, 197] width 27 height 30
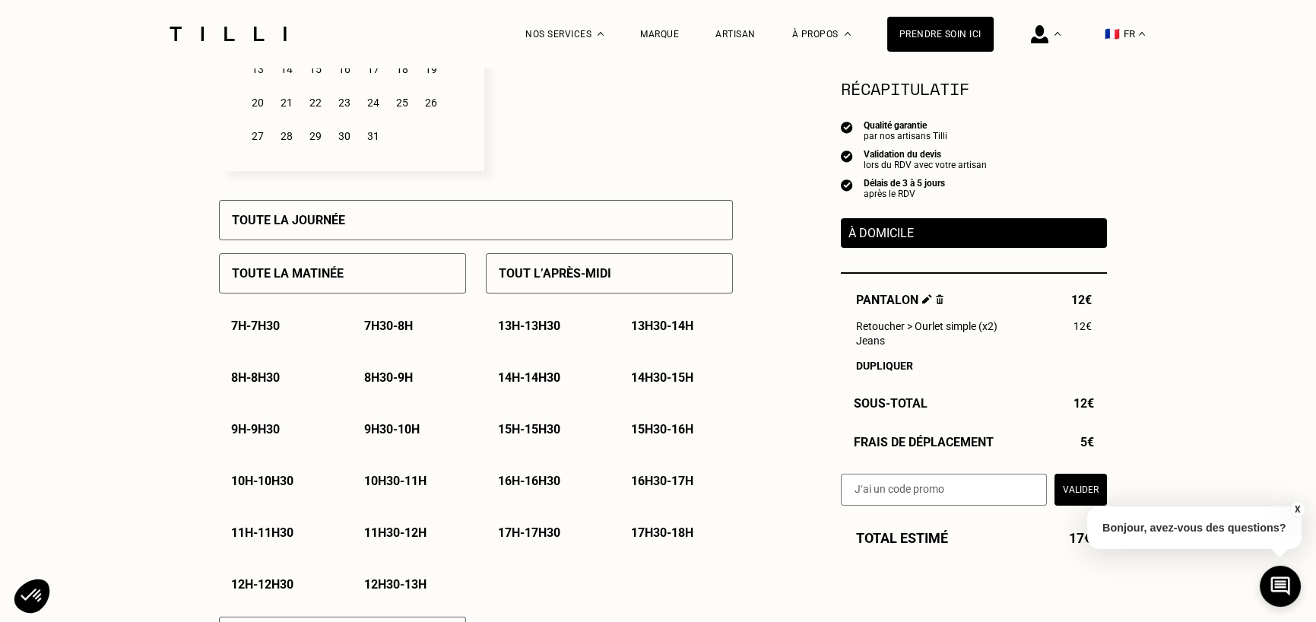
scroll to position [608, 0]
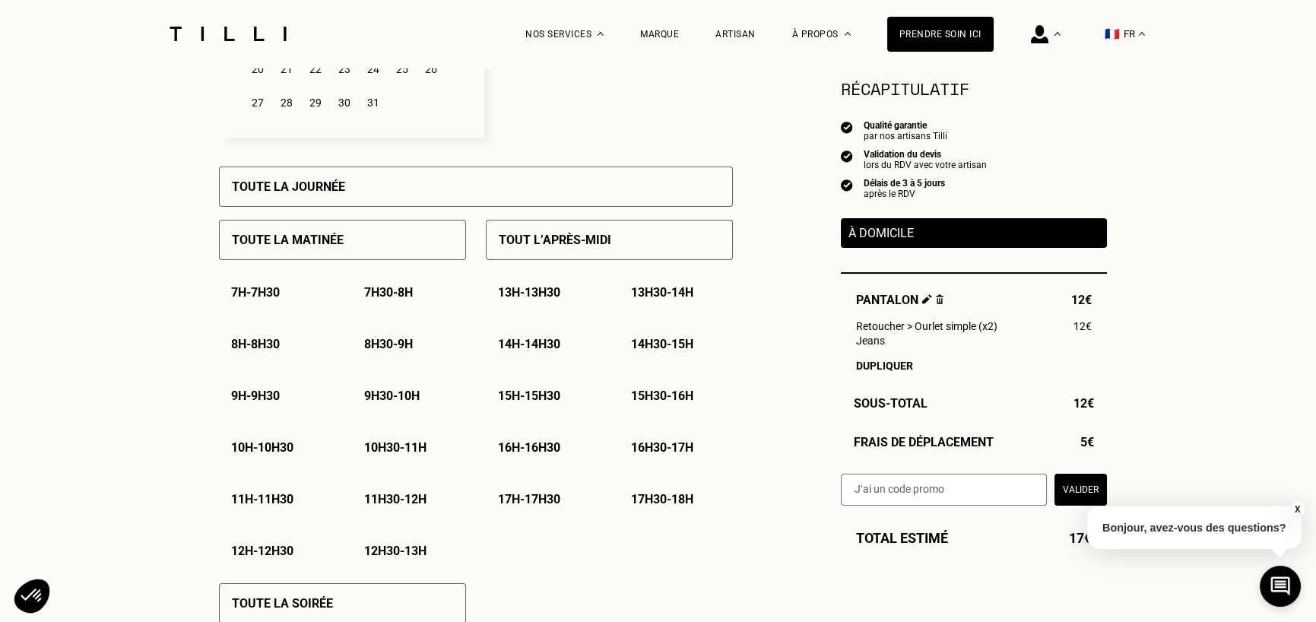
click at [408, 389] on div "9h30 - 10h" at bounding box center [409, 395] width 114 height 39
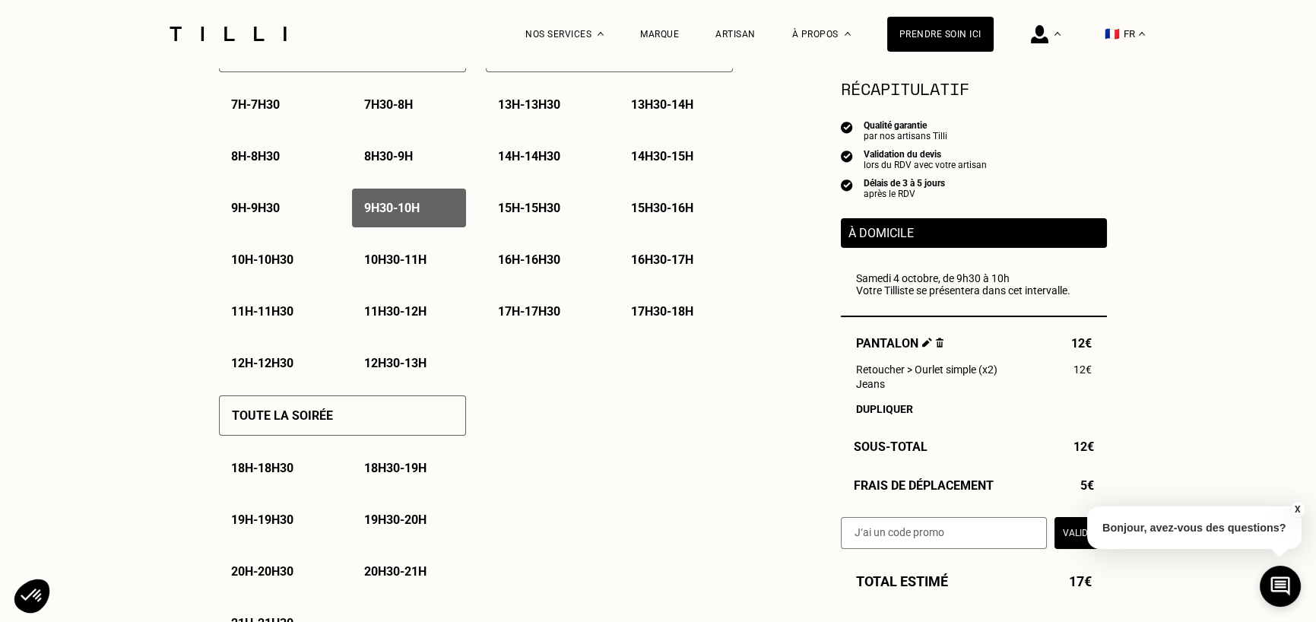
scroll to position [913, 0]
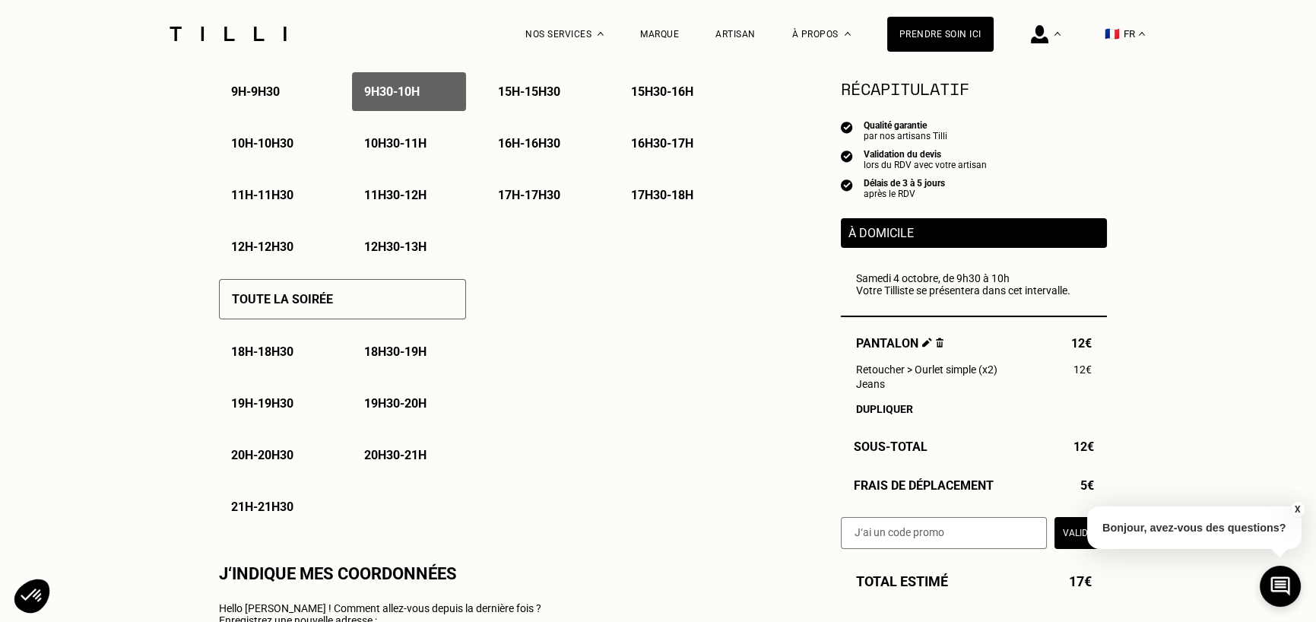
click at [1068, 537] on button "Valider" at bounding box center [1081, 533] width 52 height 32
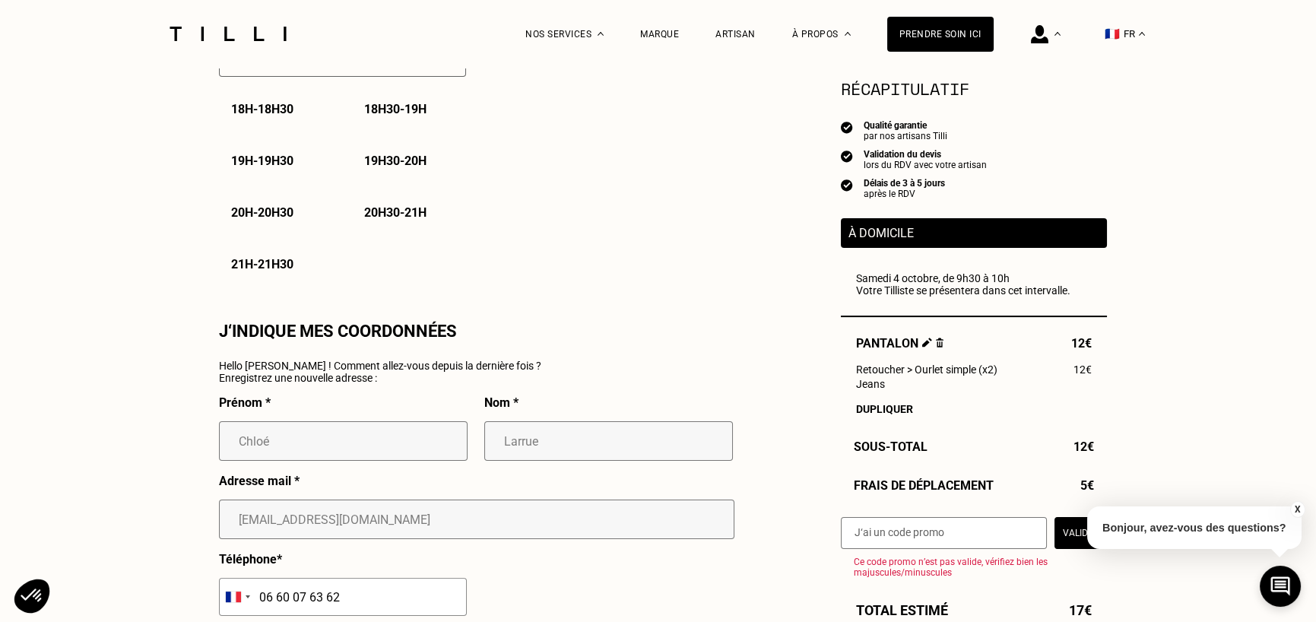
scroll to position [1369, 0]
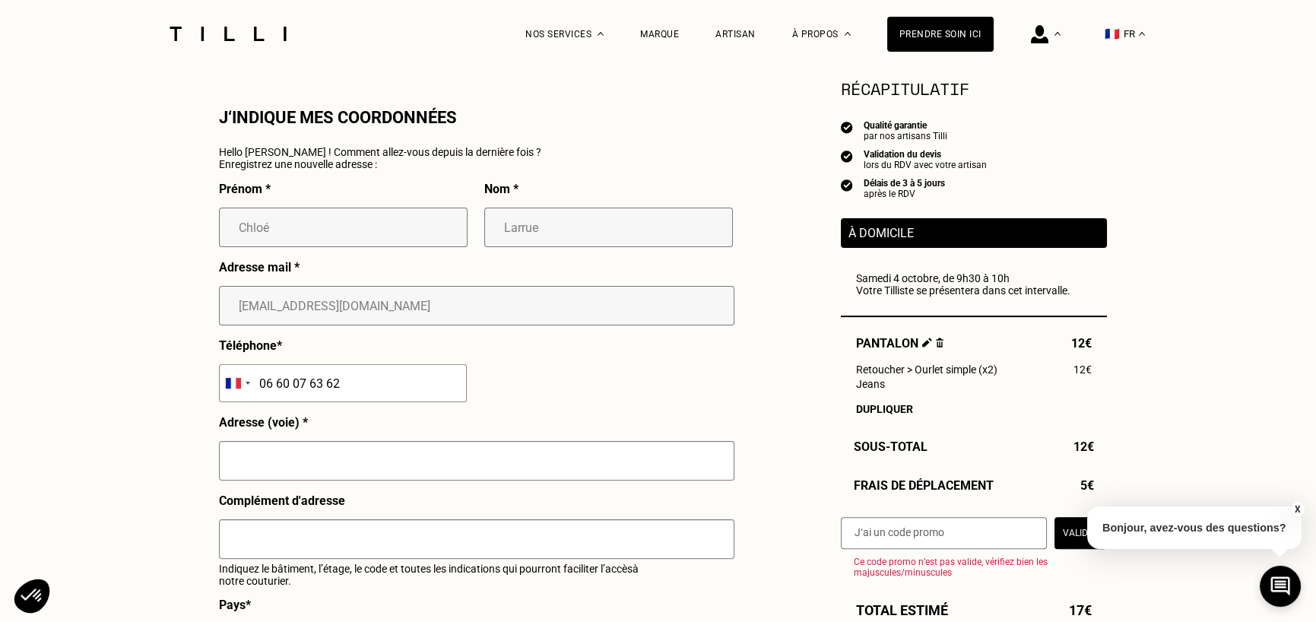
click at [1302, 512] on button "X" at bounding box center [1297, 509] width 15 height 17
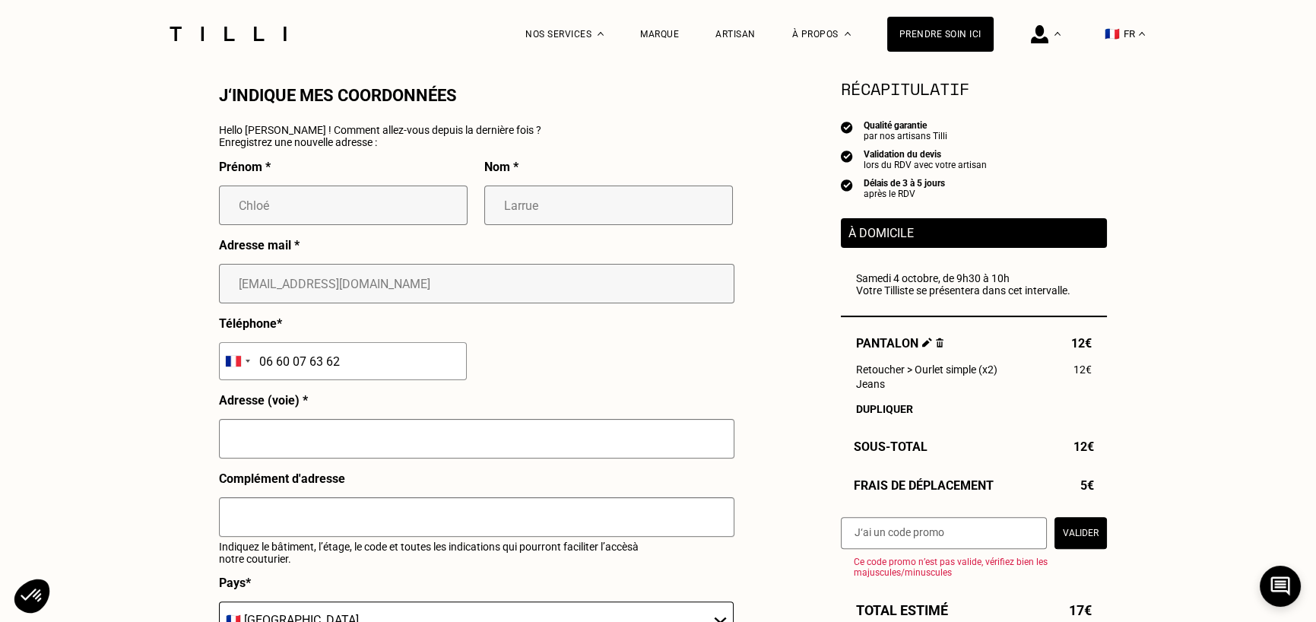
scroll to position [1521, 0]
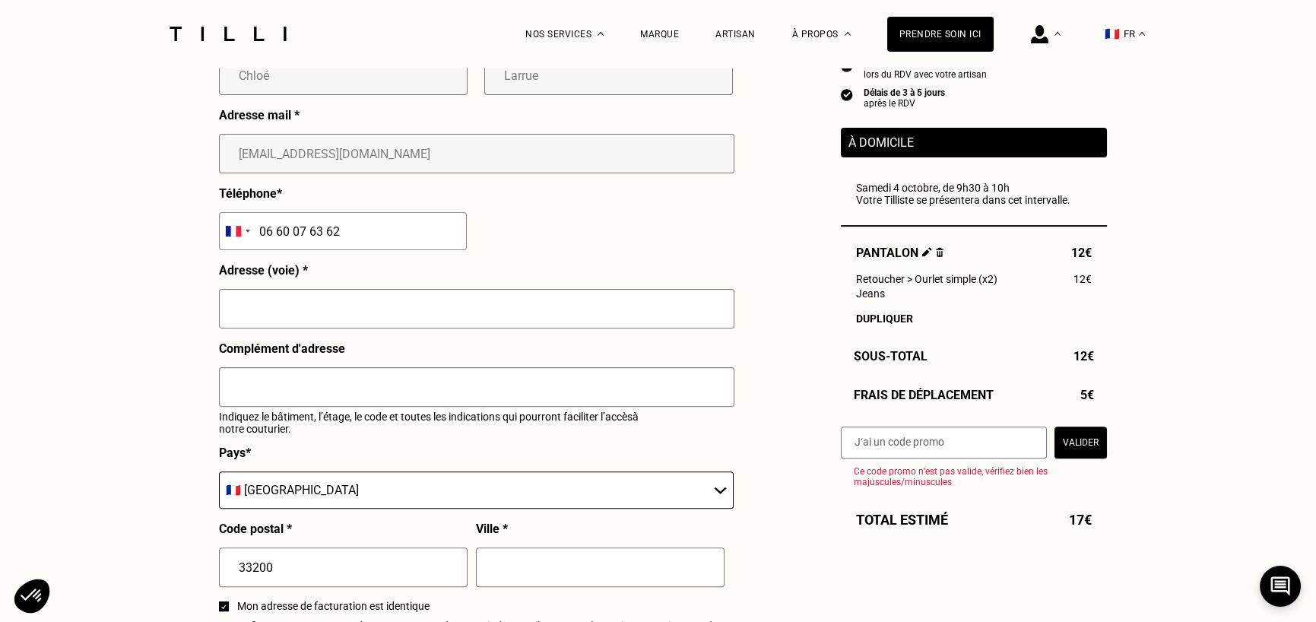
click at [300, 314] on input "text" at bounding box center [477, 309] width 516 height 40
type input "[STREET_ADDRESS]"
type input "Résidence [PERSON_NAME] Appt 73"
click at [507, 562] on input "text" at bounding box center [600, 568] width 249 height 40
click at [412, 579] on input "33200" at bounding box center [343, 568] width 249 height 40
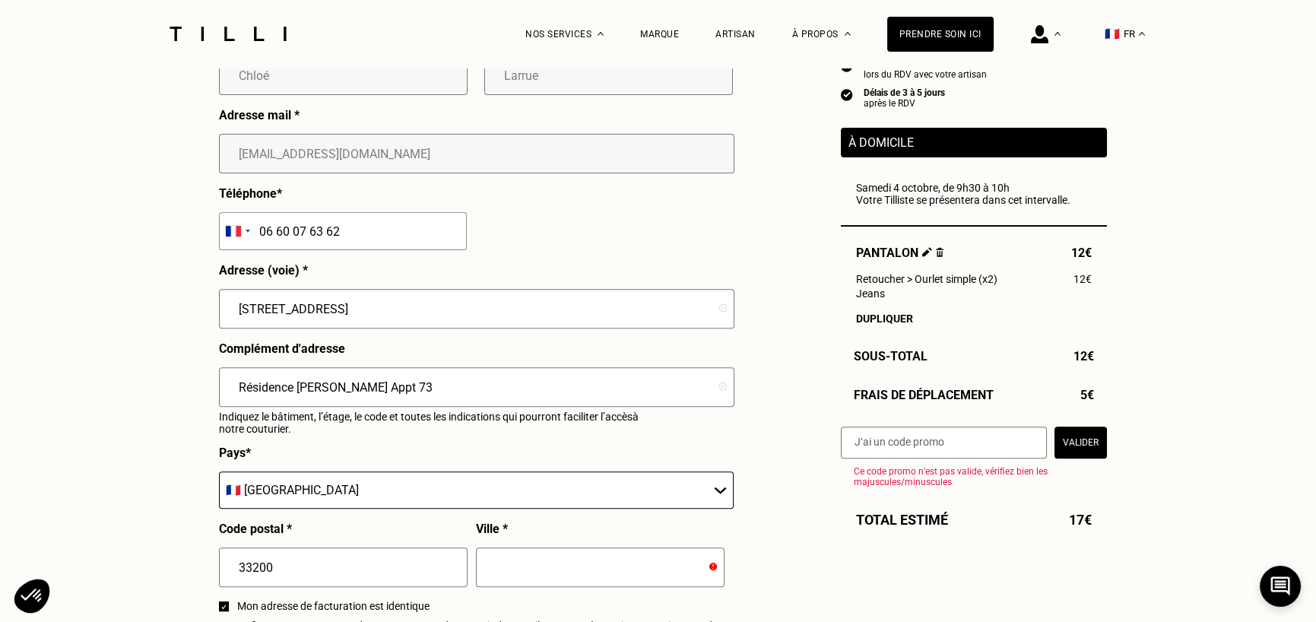
type input "[GEOGRAPHIC_DATA]"
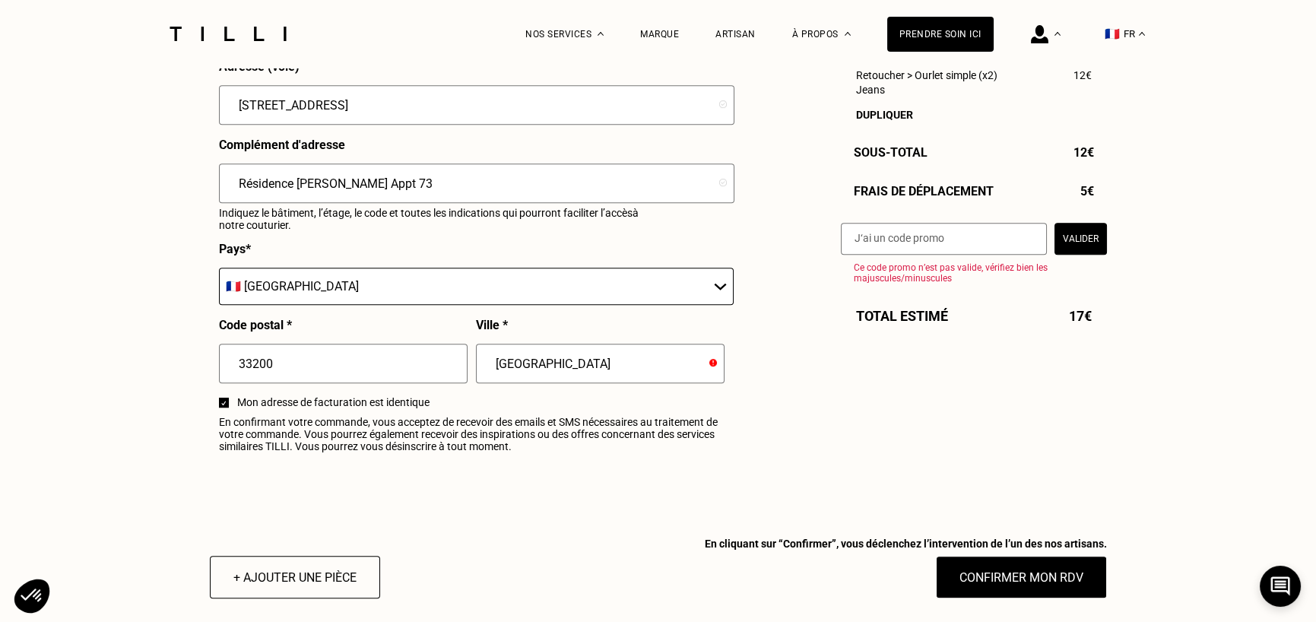
scroll to position [1749, 0]
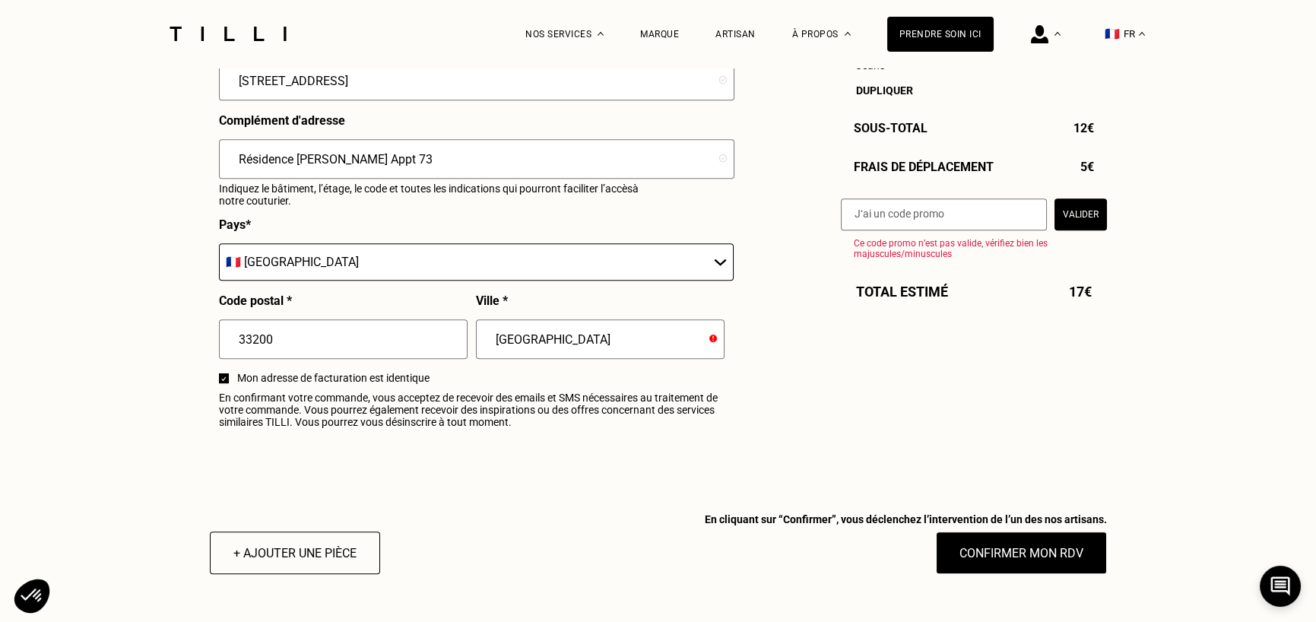
click at [714, 342] on icon at bounding box center [714, 339] width 8 height 8
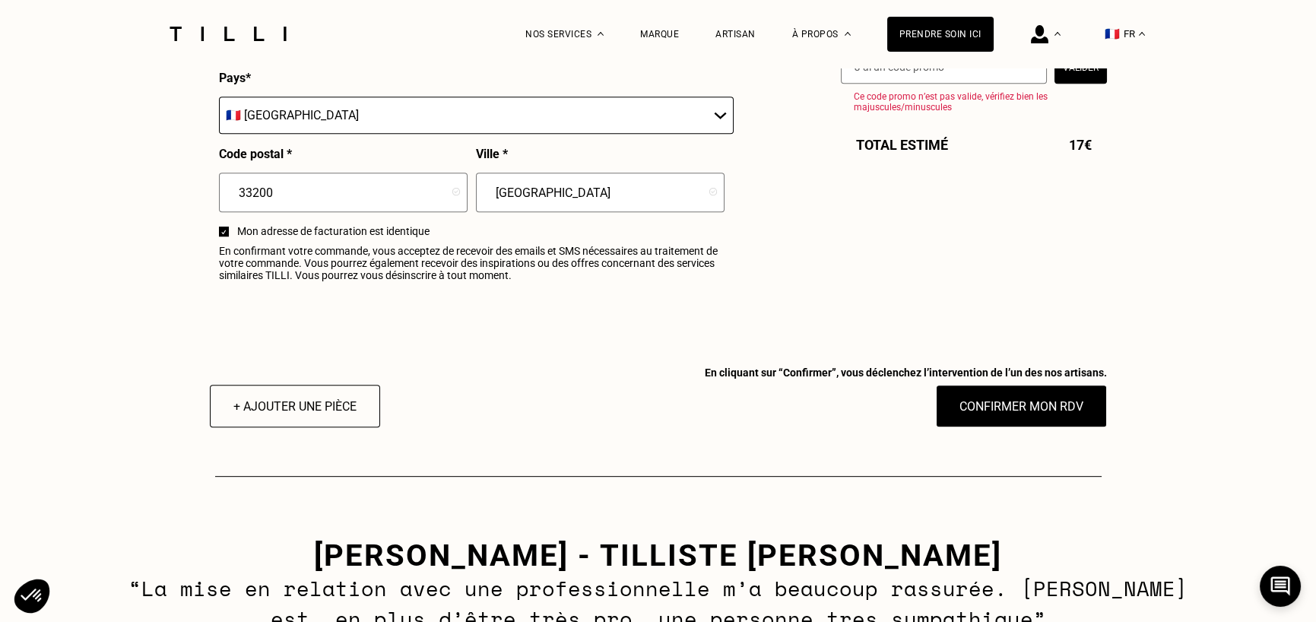
scroll to position [1901, 0]
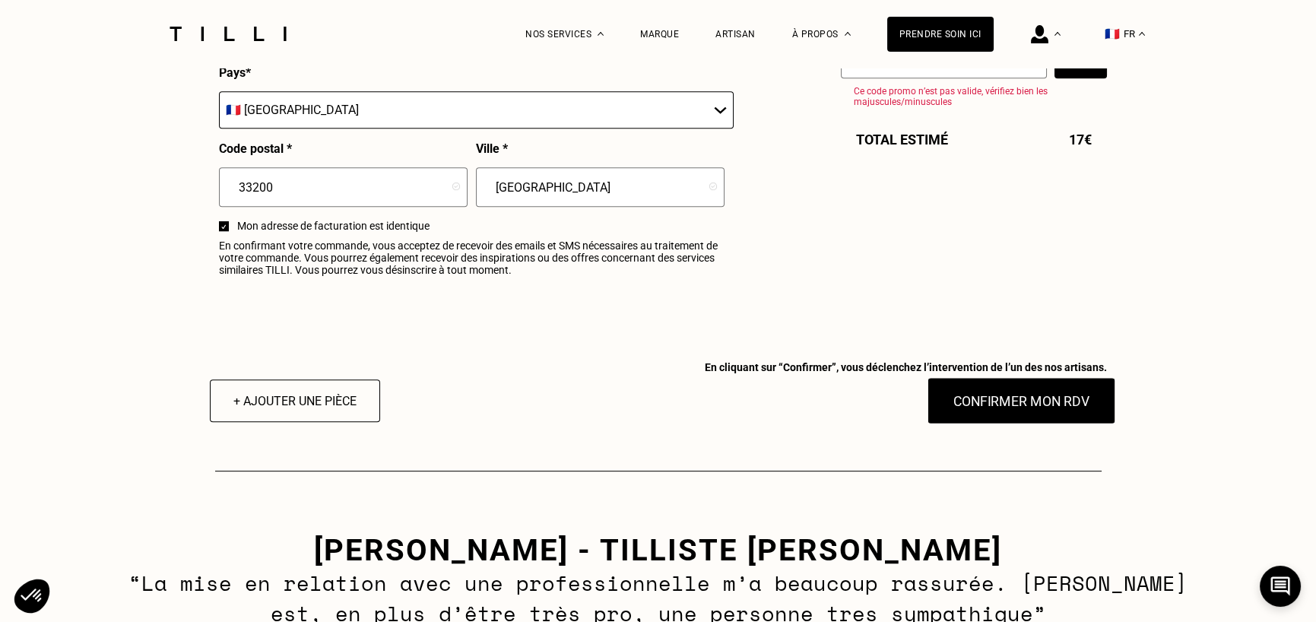
click at [970, 424] on button "Confirmer mon RDV" at bounding box center [1021, 400] width 189 height 47
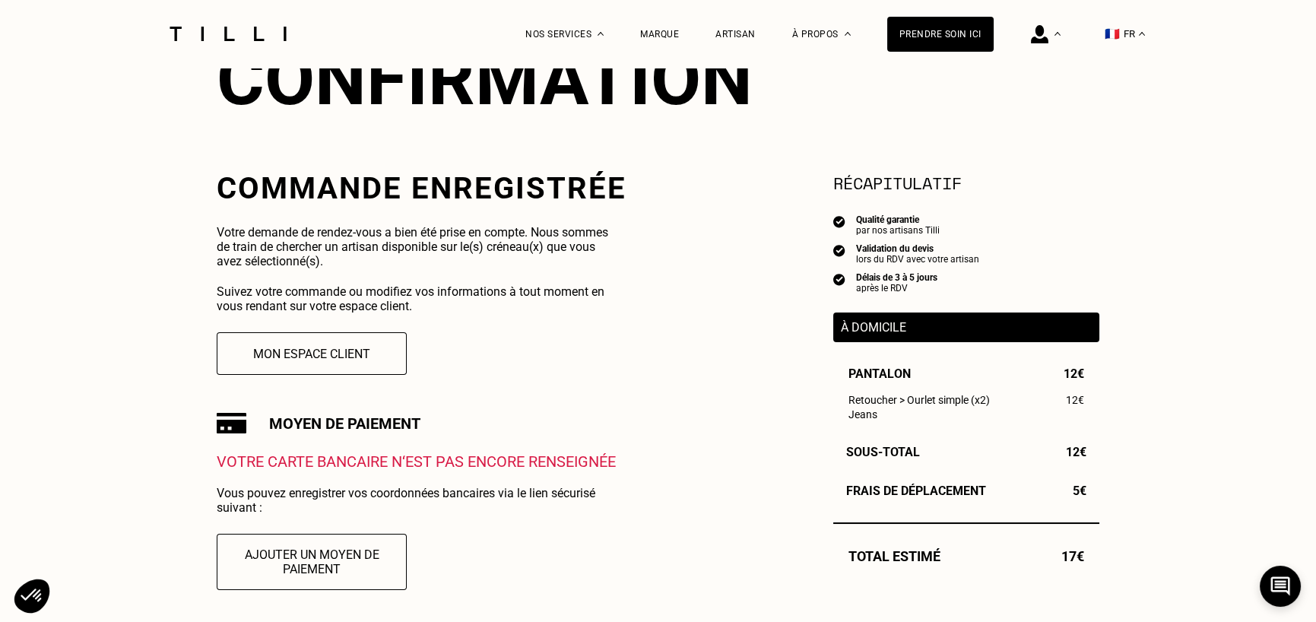
scroll to position [228, 0]
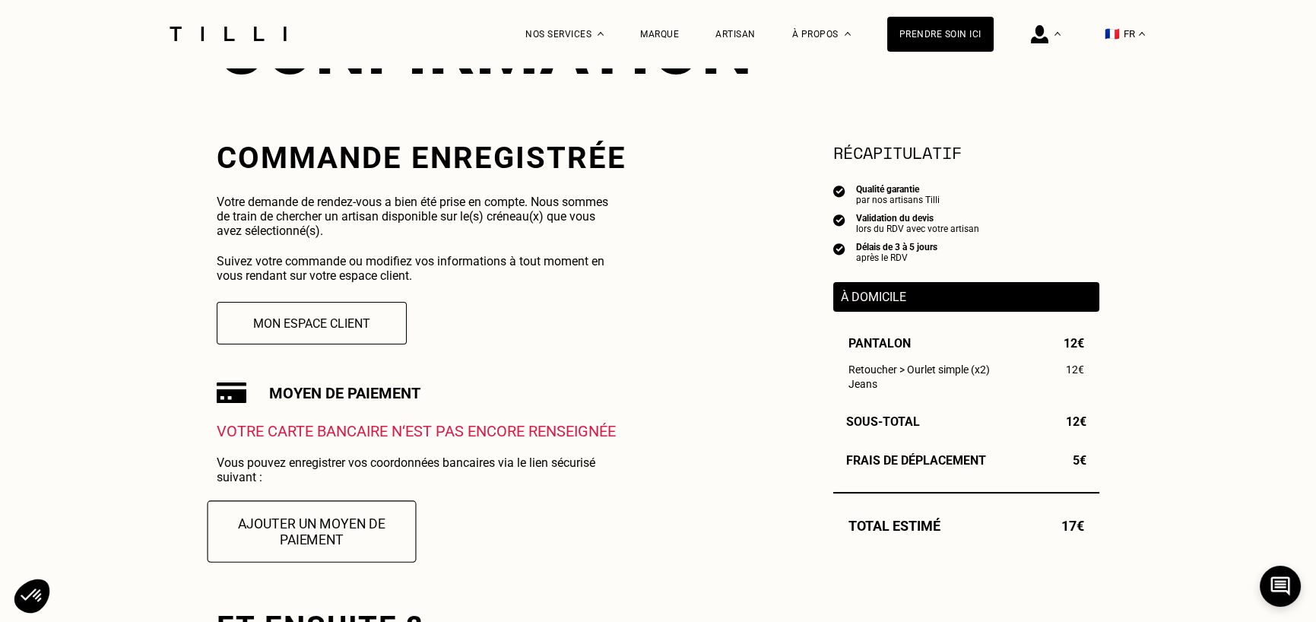
click at [334, 537] on button "Ajouter un moyen de paiement" at bounding box center [312, 531] width 209 height 62
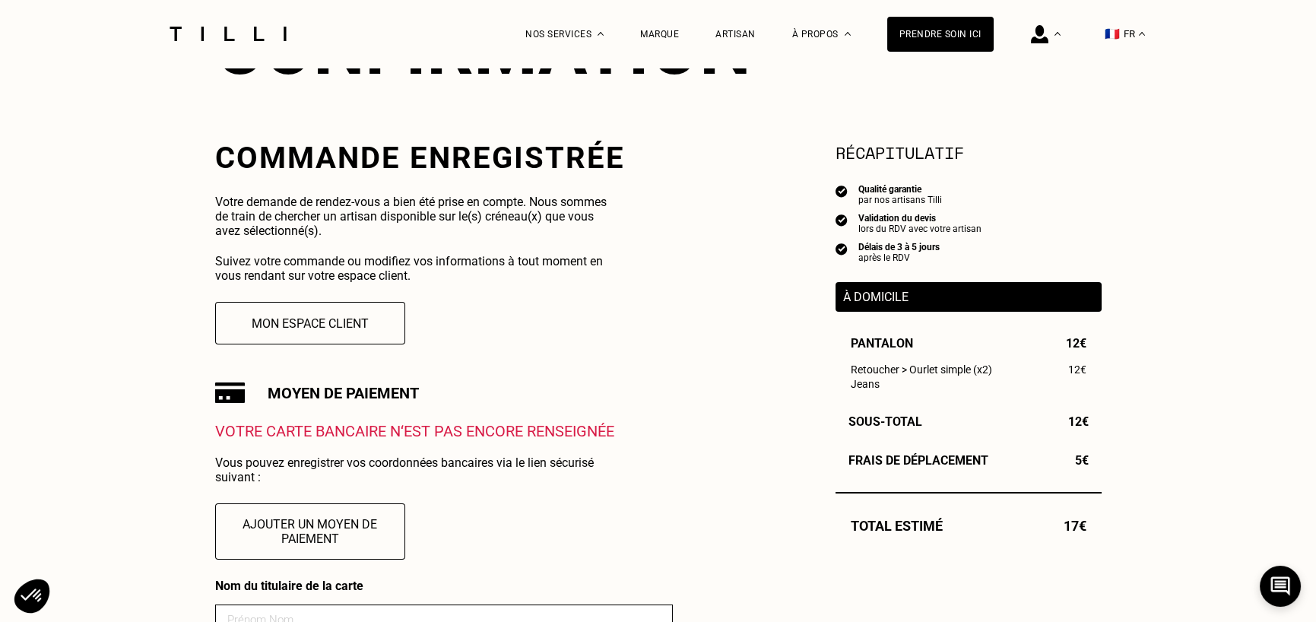
scroll to position [456, 0]
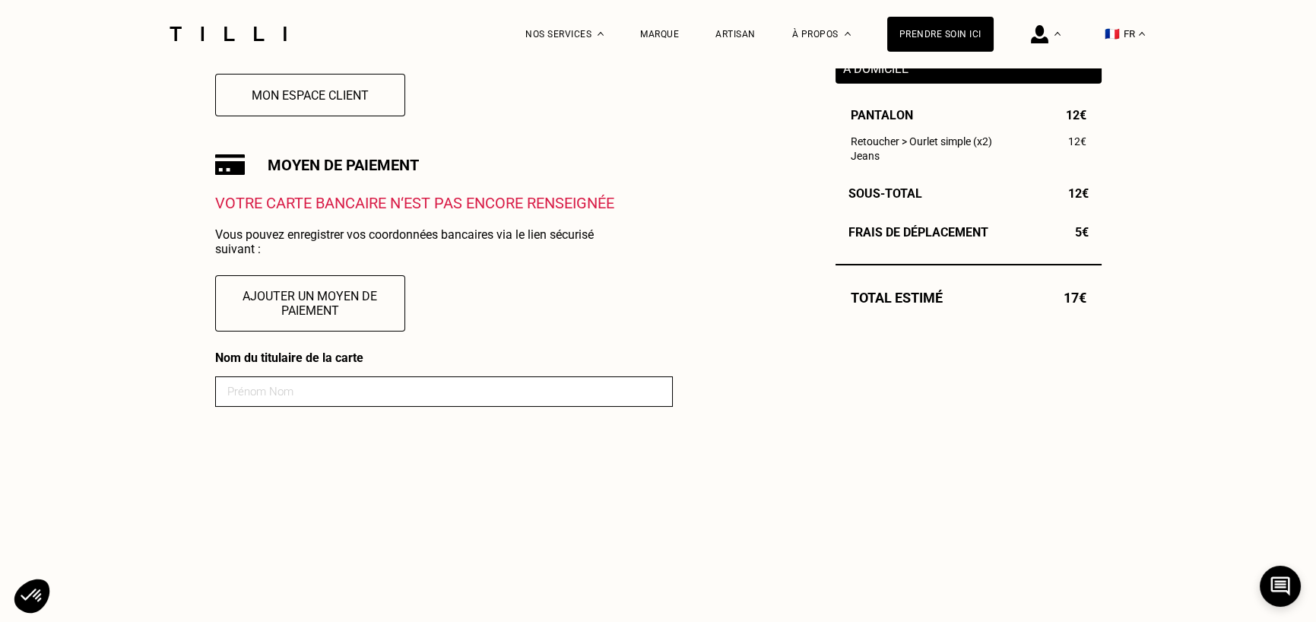
click at [319, 407] on input at bounding box center [444, 391] width 458 height 30
type input "LARRUE [PERSON_NAME]"
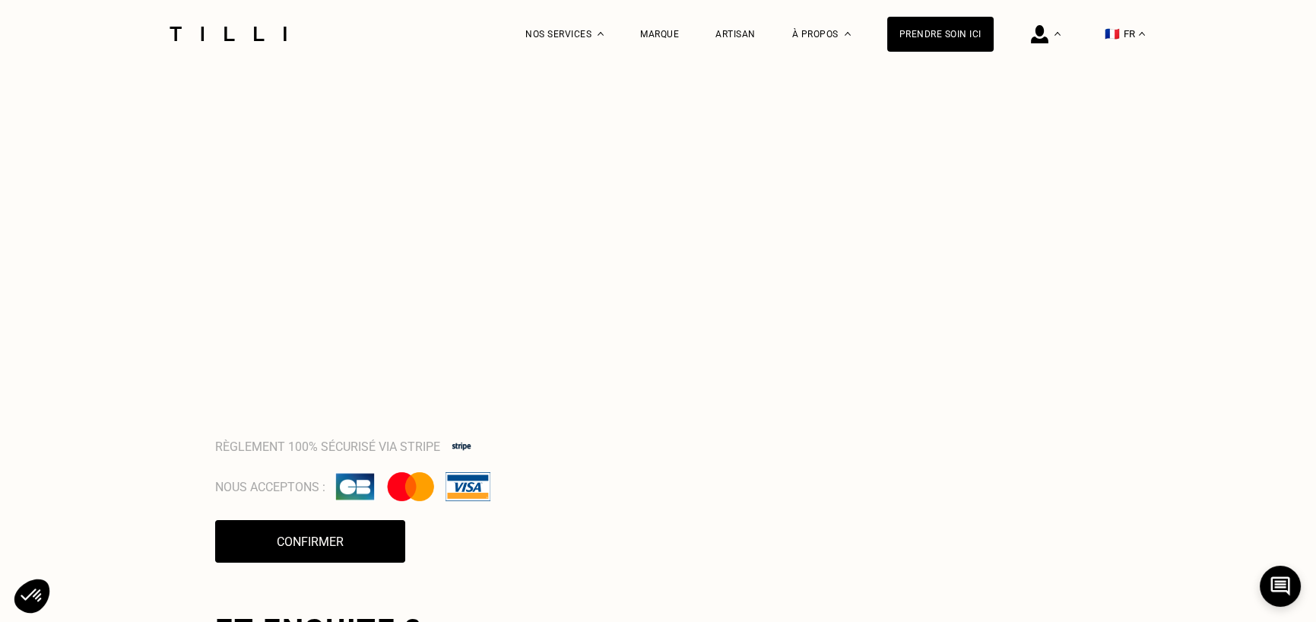
scroll to position [1037, 0]
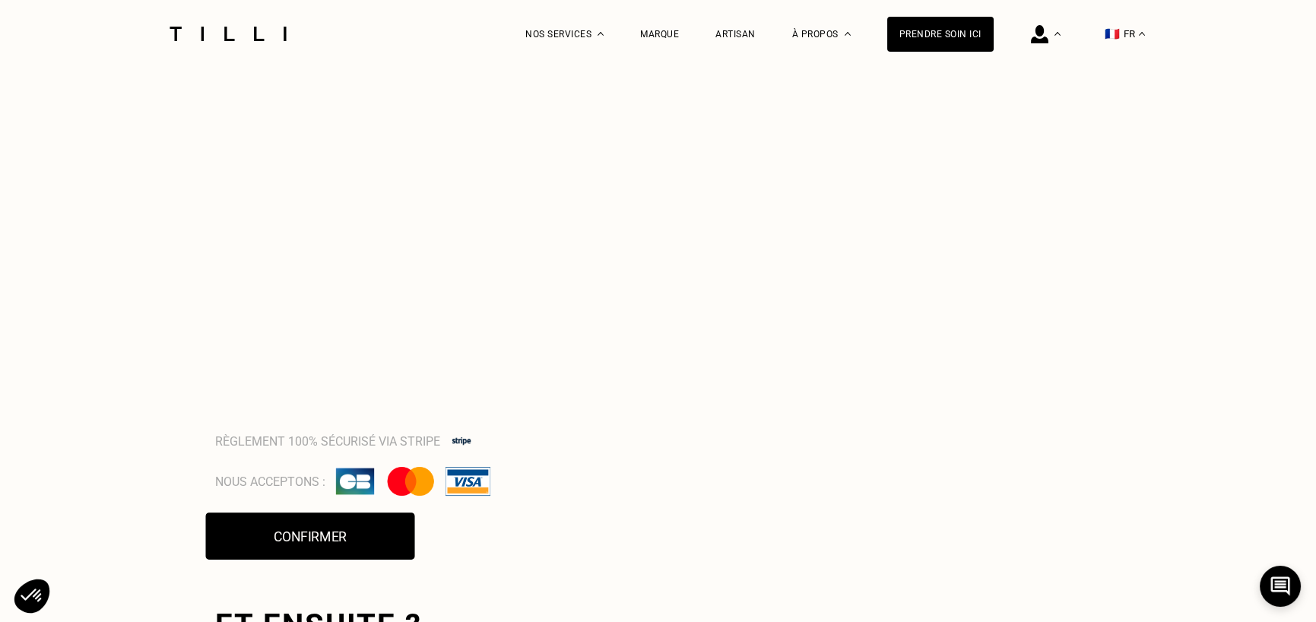
click at [364, 550] on button "Confirmer" at bounding box center [309, 536] width 209 height 47
